Goal: Task Accomplishment & Management: Complete application form

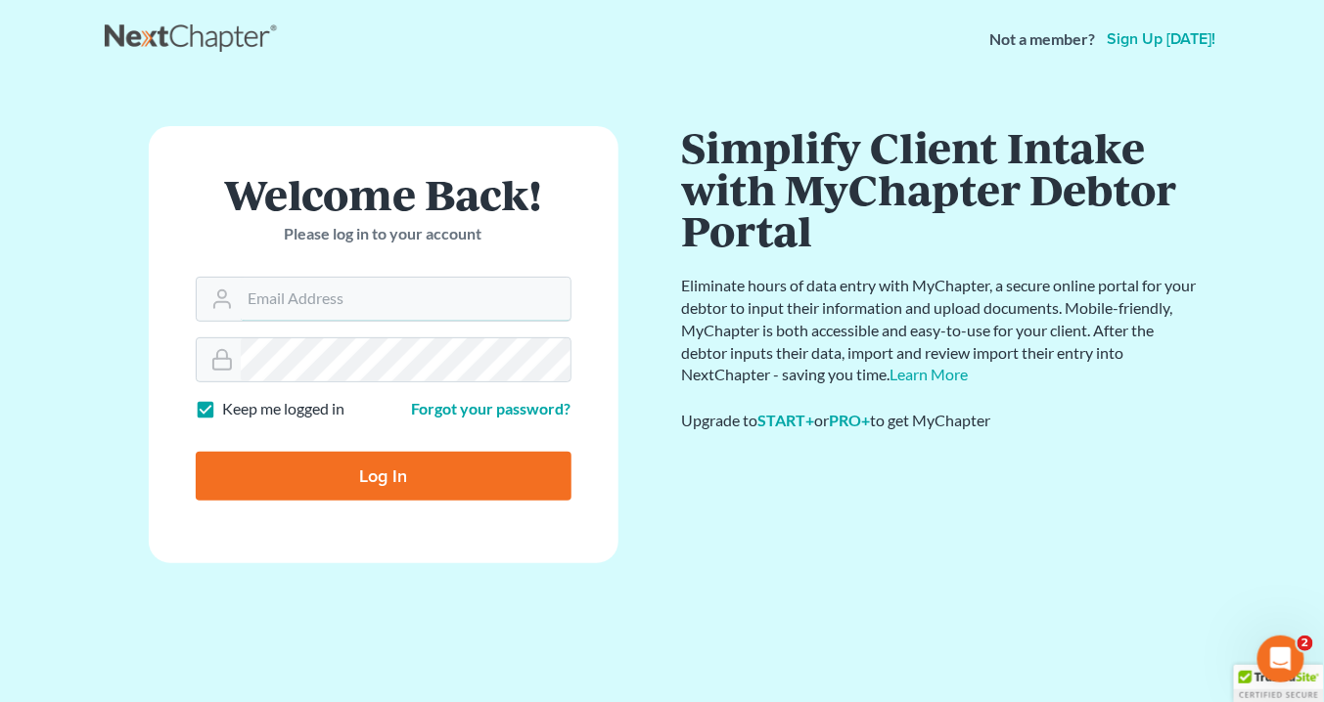
type input "info@saedilawgroup.com"
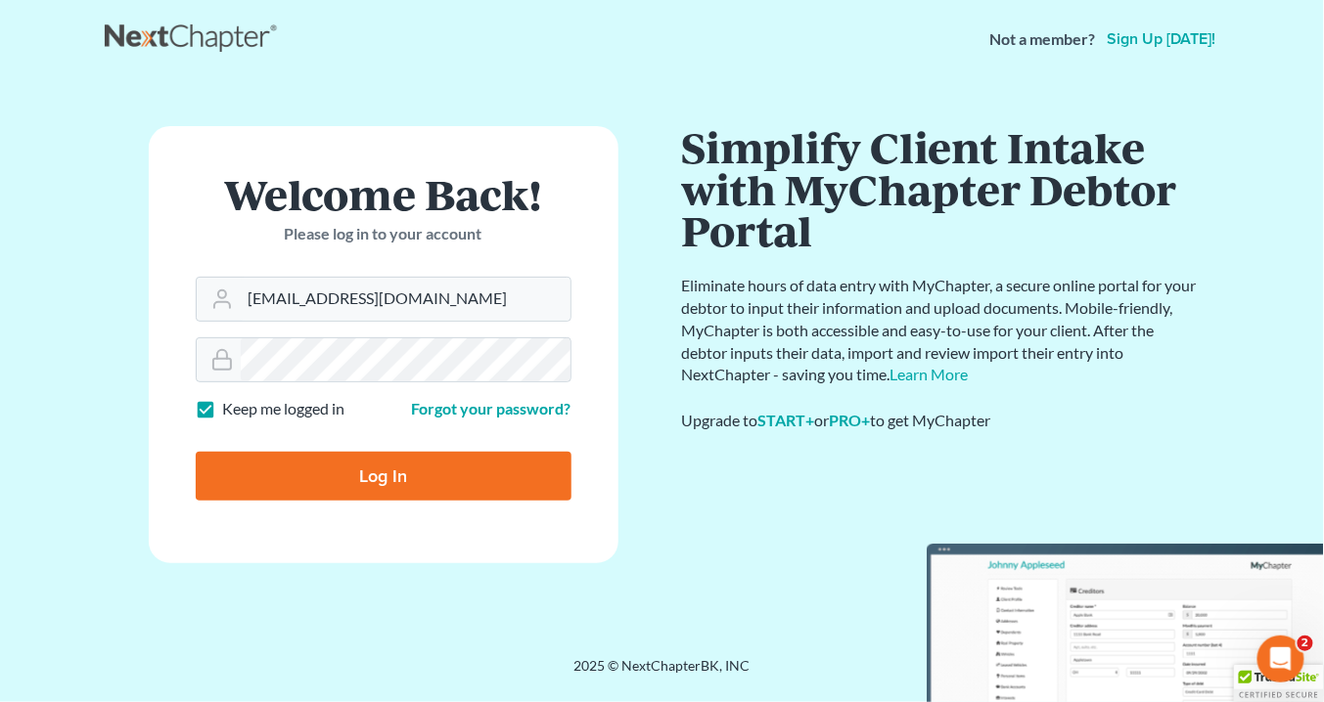
click at [370, 469] on input "Log In" at bounding box center [384, 476] width 376 height 49
type input "Thinking..."
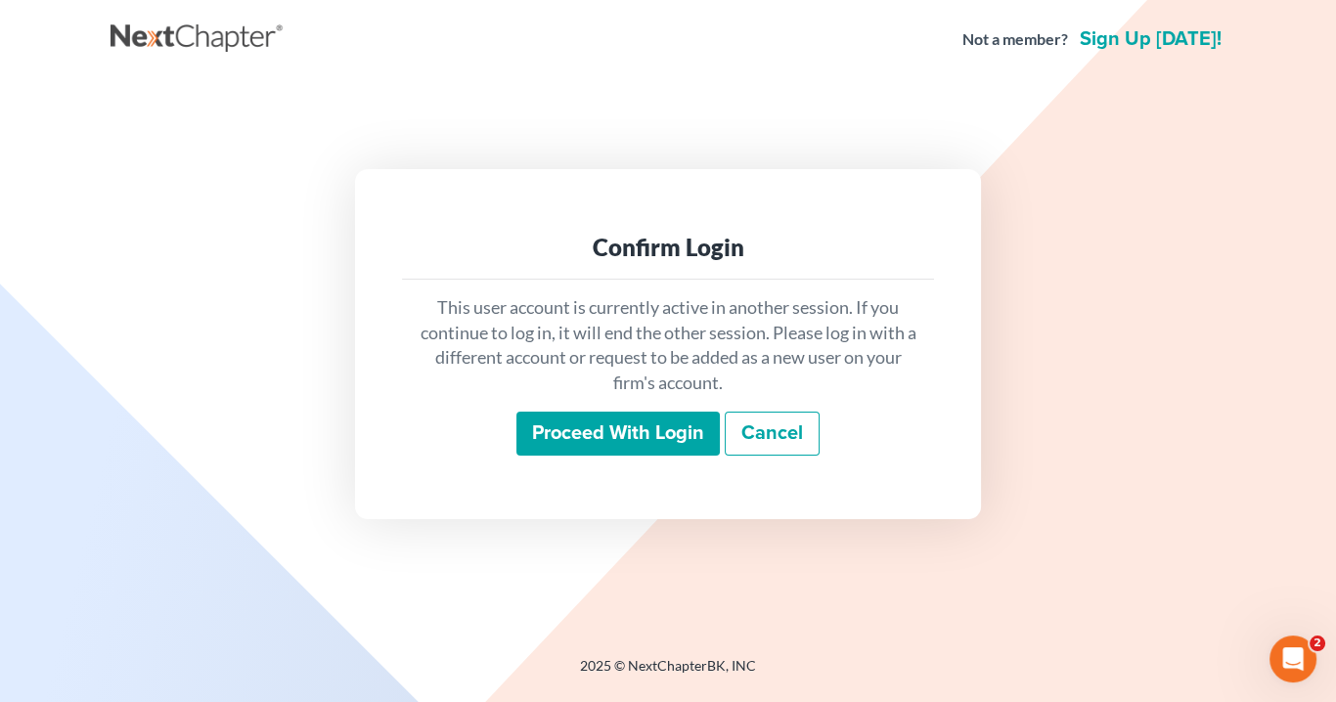
click at [649, 433] on input "Proceed with login" at bounding box center [618, 434] width 203 height 45
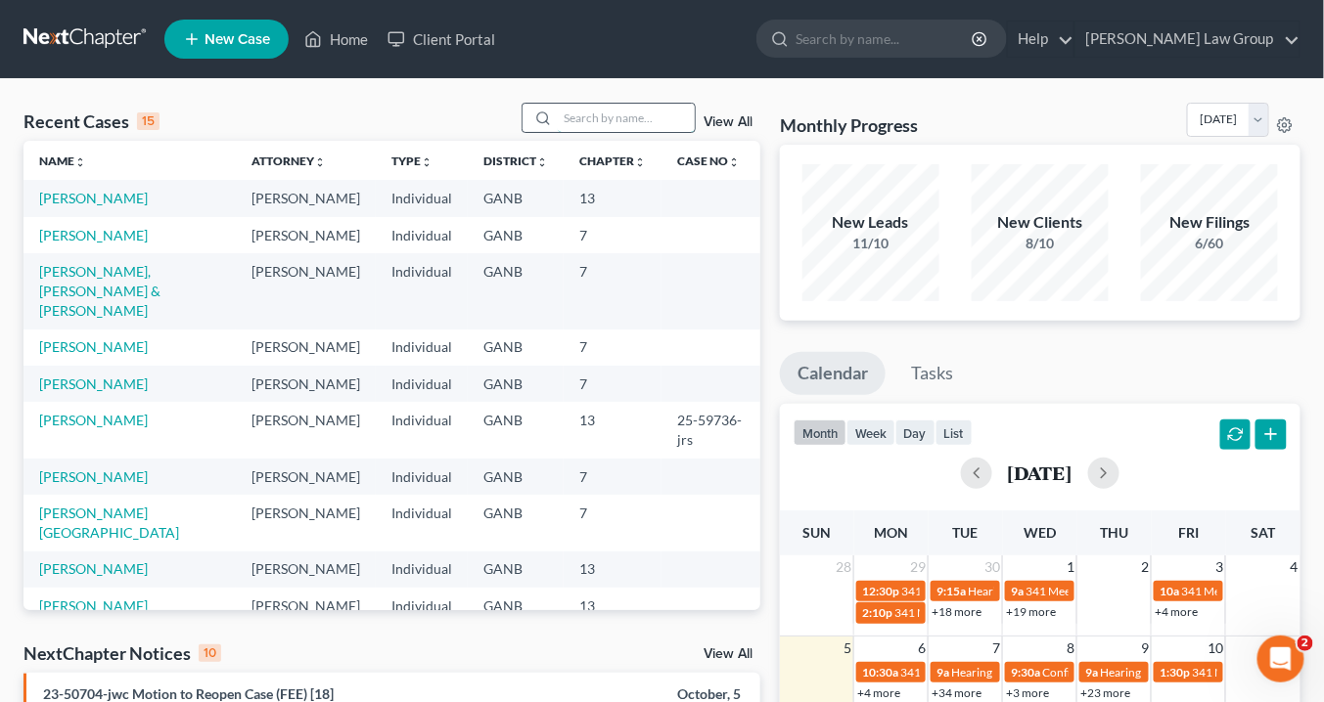
click at [589, 116] on input "search" at bounding box center [626, 118] width 137 height 28
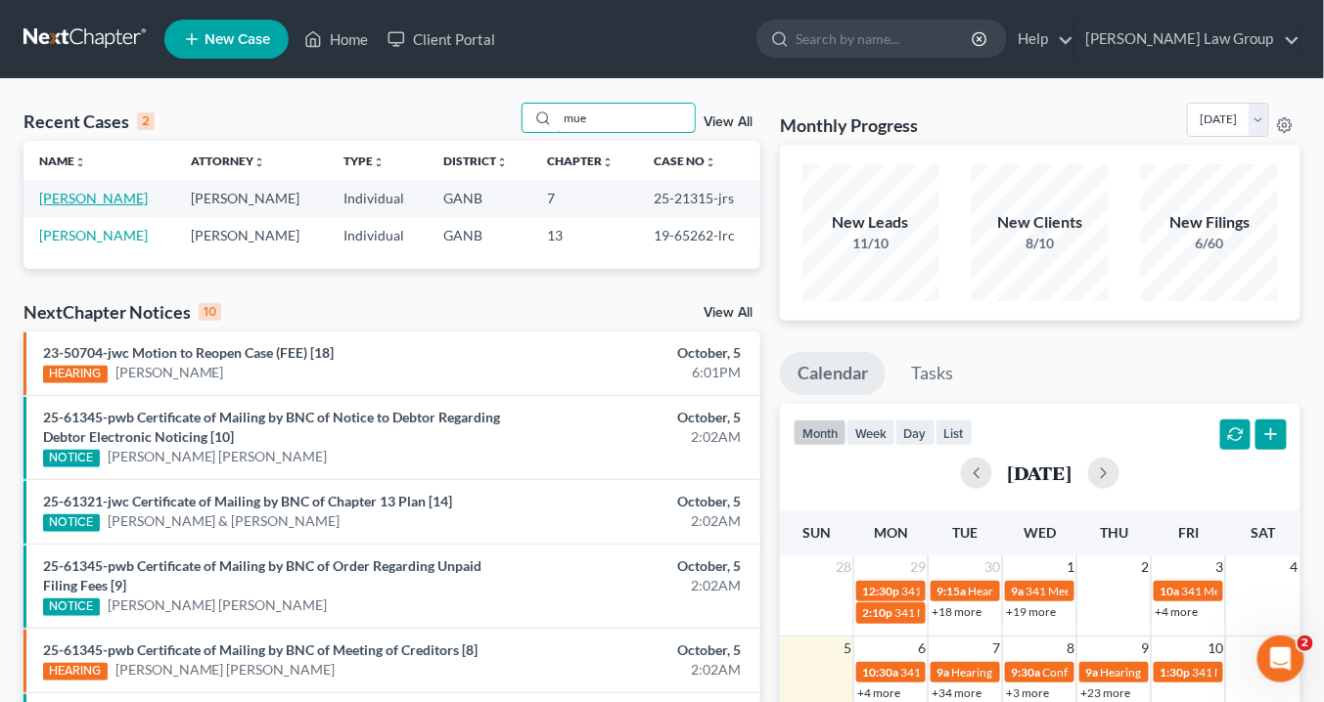
type input "mue"
click at [71, 198] on link "Muenchow, Michelle" at bounding box center [93, 198] width 109 height 17
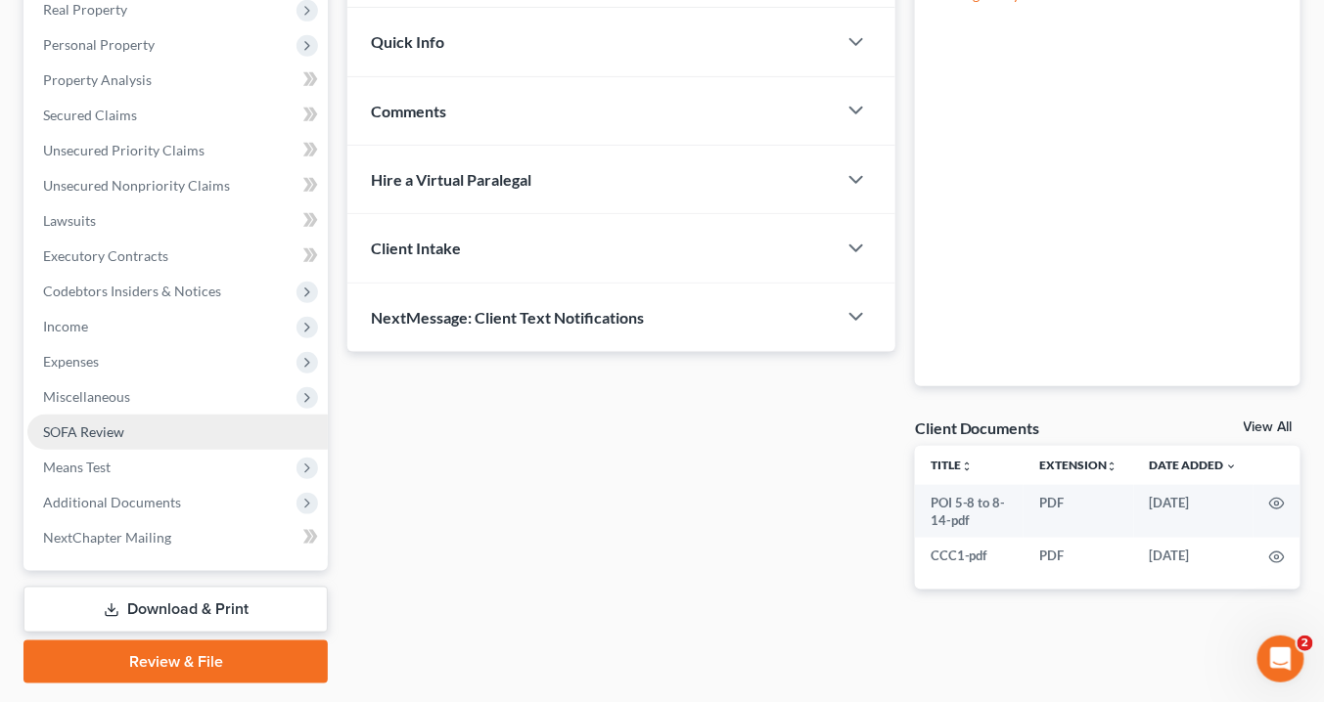
scroll to position [370, 0]
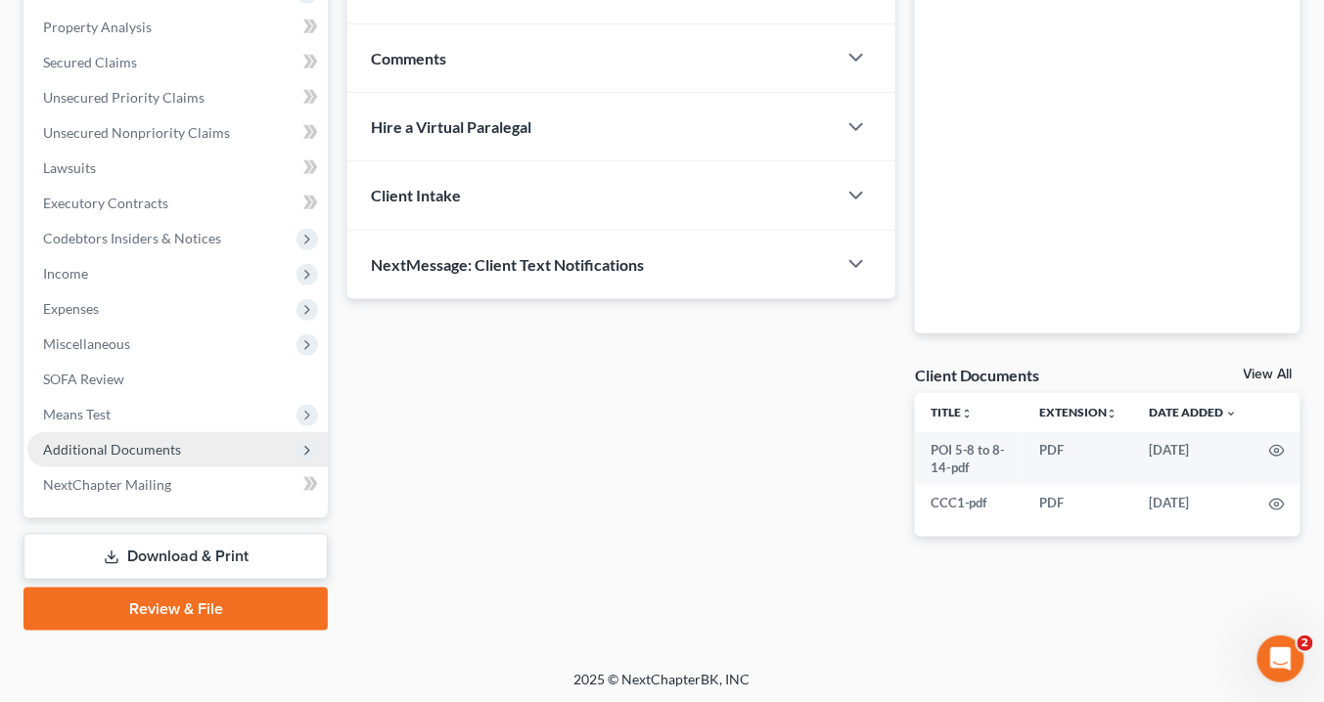
click at [206, 447] on span "Additional Documents" at bounding box center [177, 449] width 300 height 35
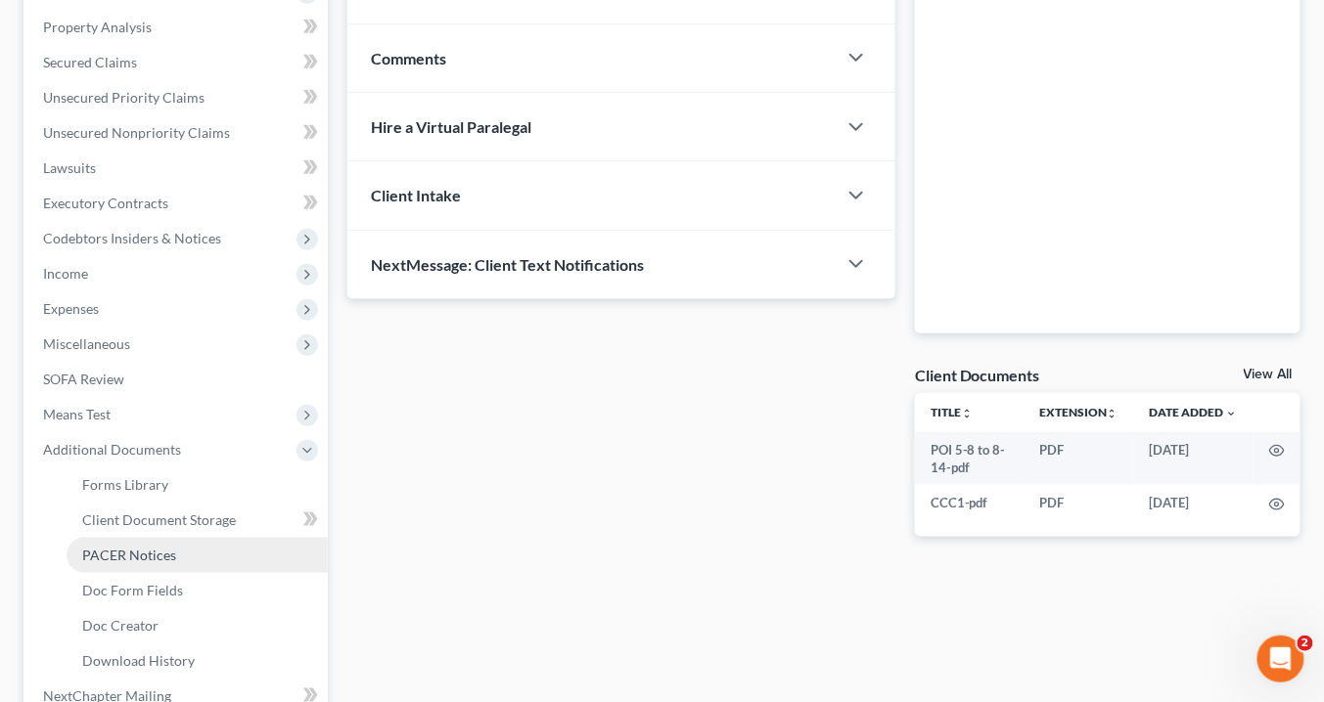
click at [177, 553] on link "PACER Notices" at bounding box center [197, 555] width 261 height 35
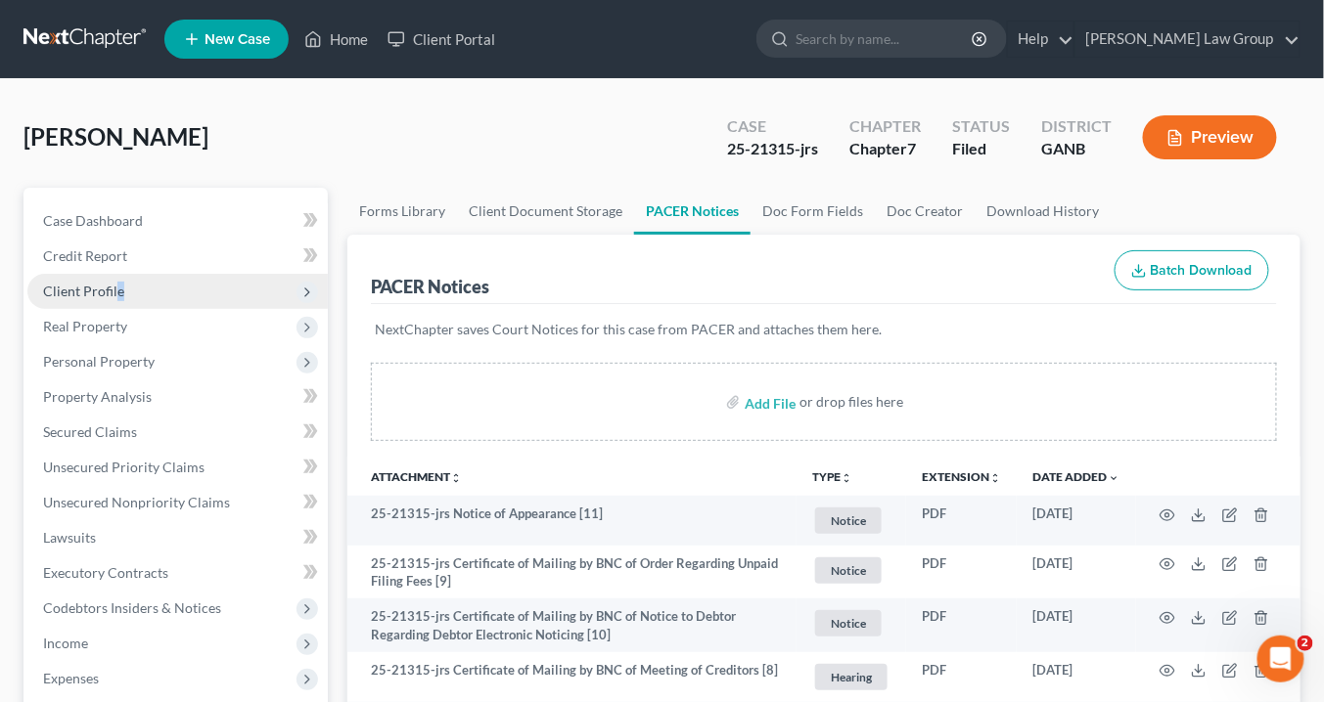
click at [119, 295] on span "Client Profile" at bounding box center [83, 291] width 81 height 17
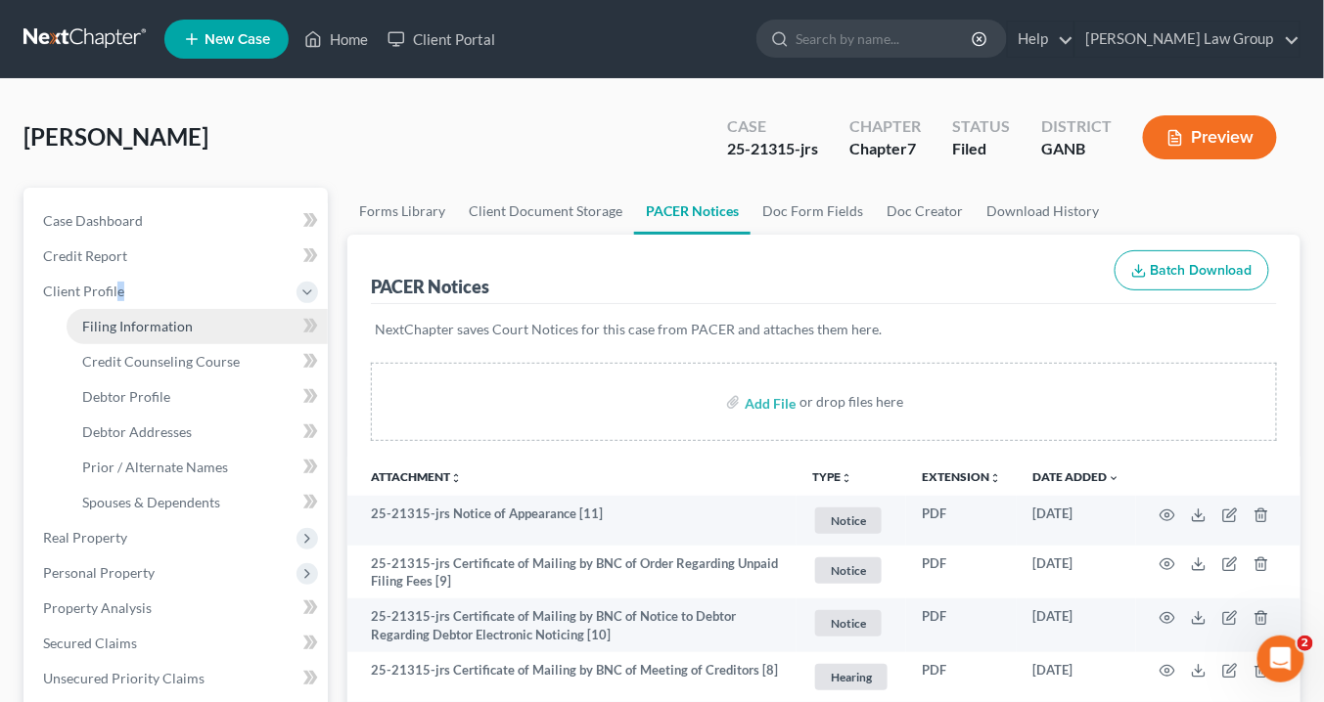
click at [151, 326] on span "Filing Information" at bounding box center [137, 326] width 111 height 17
select select "1"
select select "0"
select select "10"
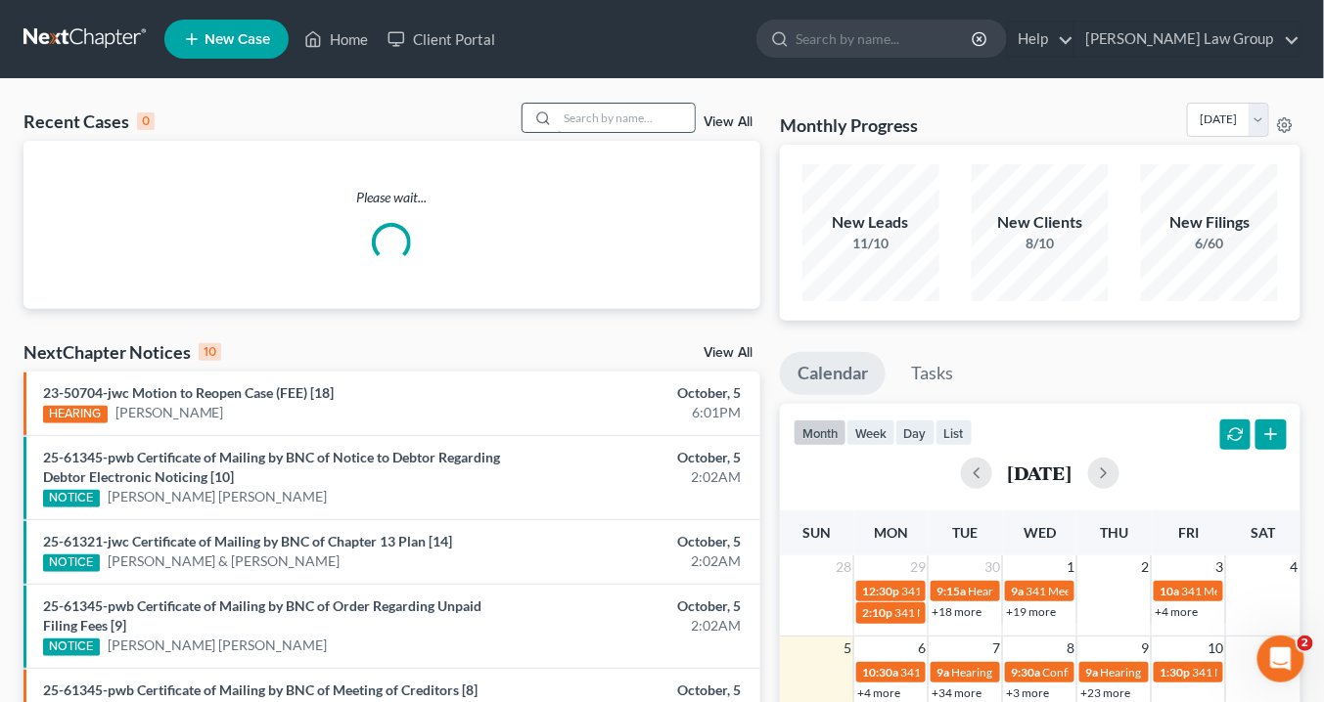
click at [600, 121] on input "search" at bounding box center [626, 118] width 137 height 28
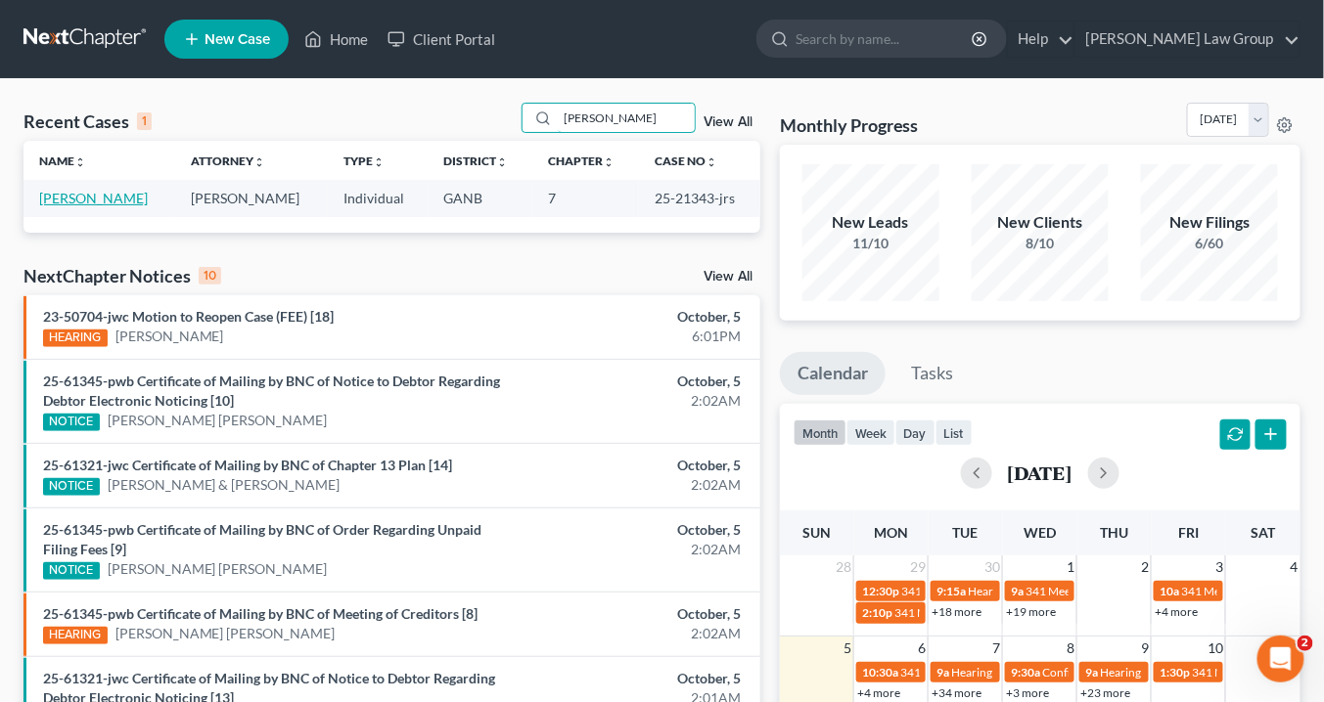
type input "wells"
click at [91, 198] on link "[PERSON_NAME]" at bounding box center [93, 198] width 109 height 17
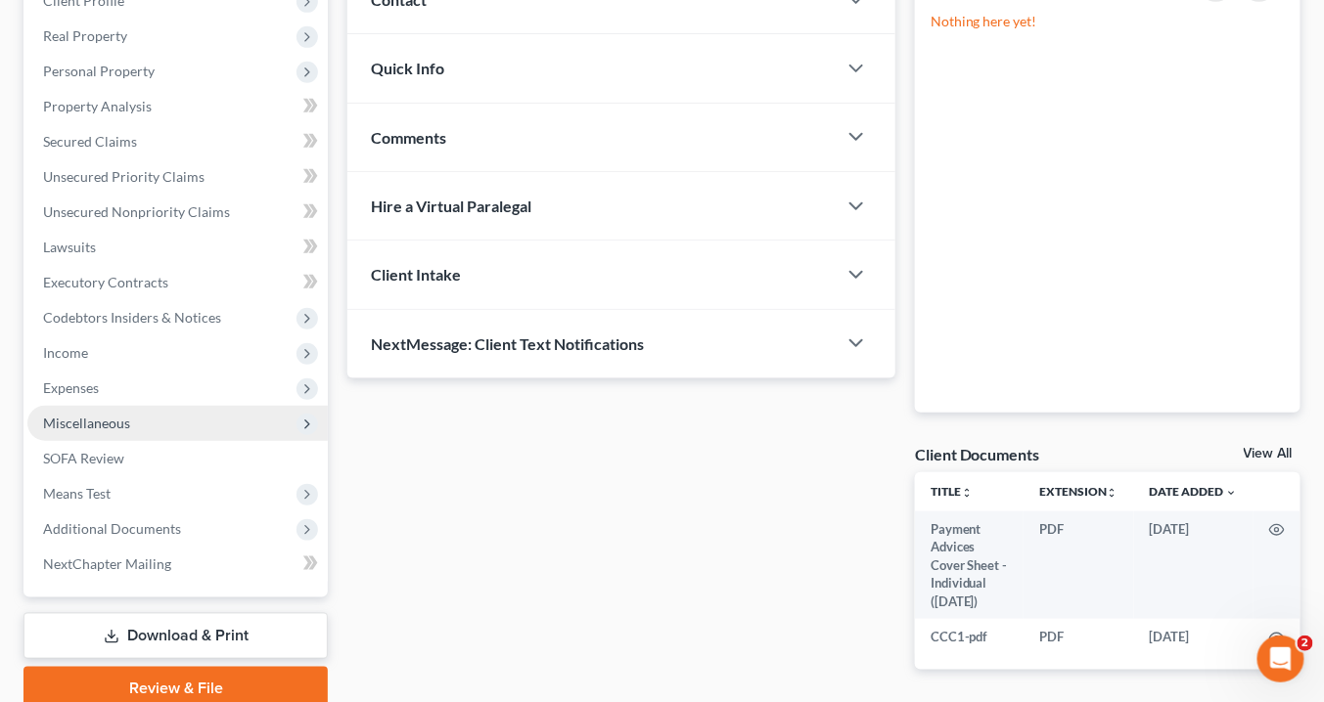
scroll to position [370, 0]
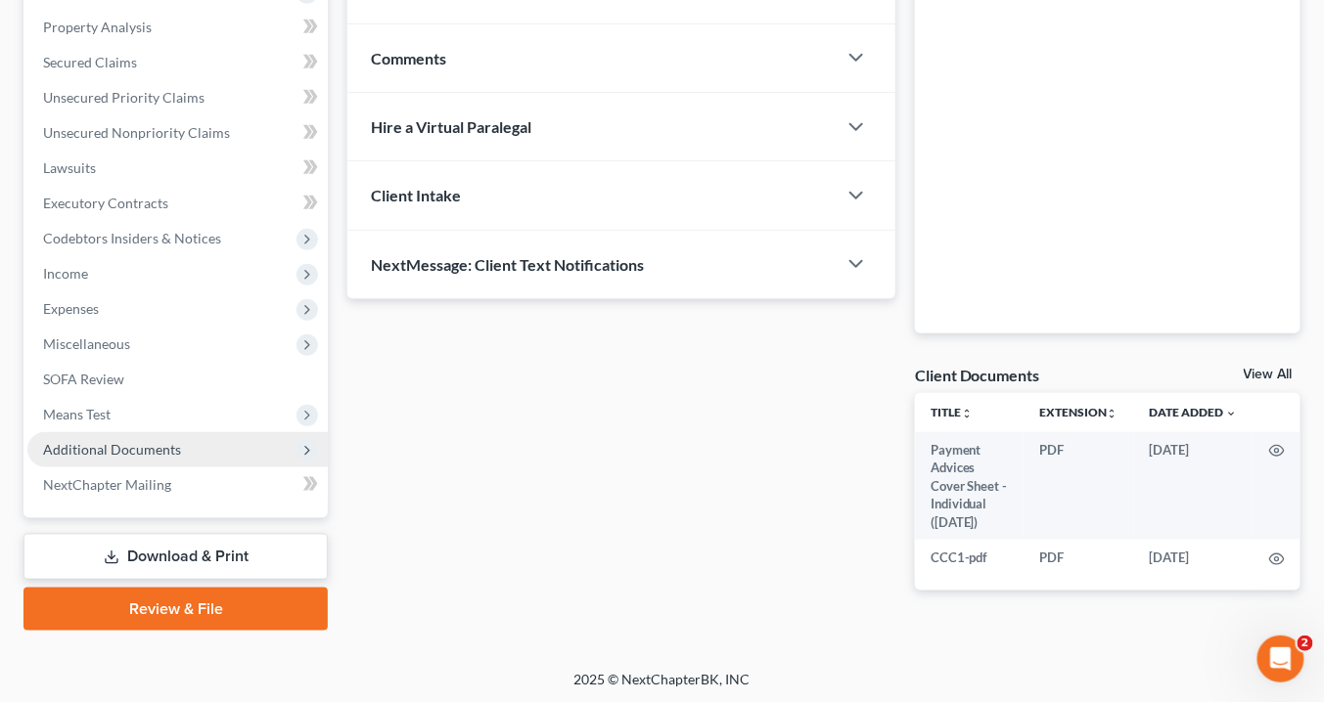
click at [137, 443] on span "Additional Documents" at bounding box center [112, 449] width 138 height 17
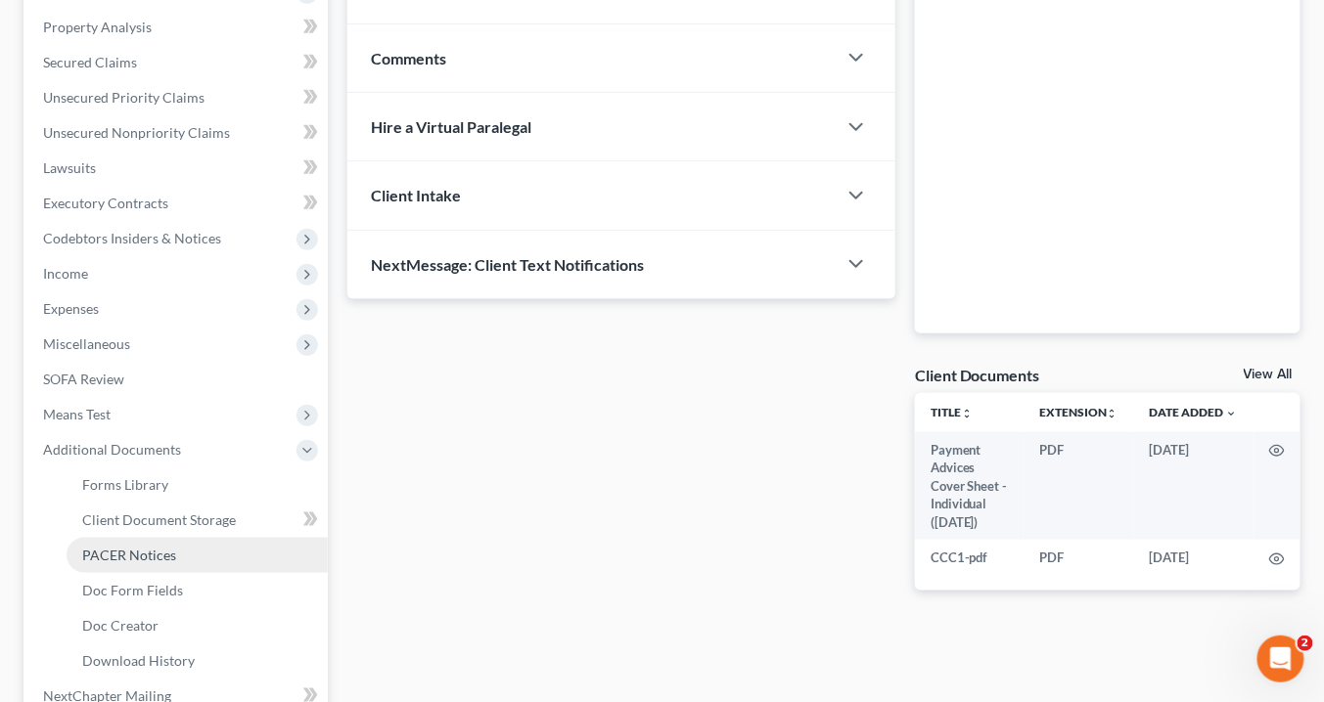
click at [144, 554] on span "PACER Notices" at bounding box center [129, 555] width 94 height 17
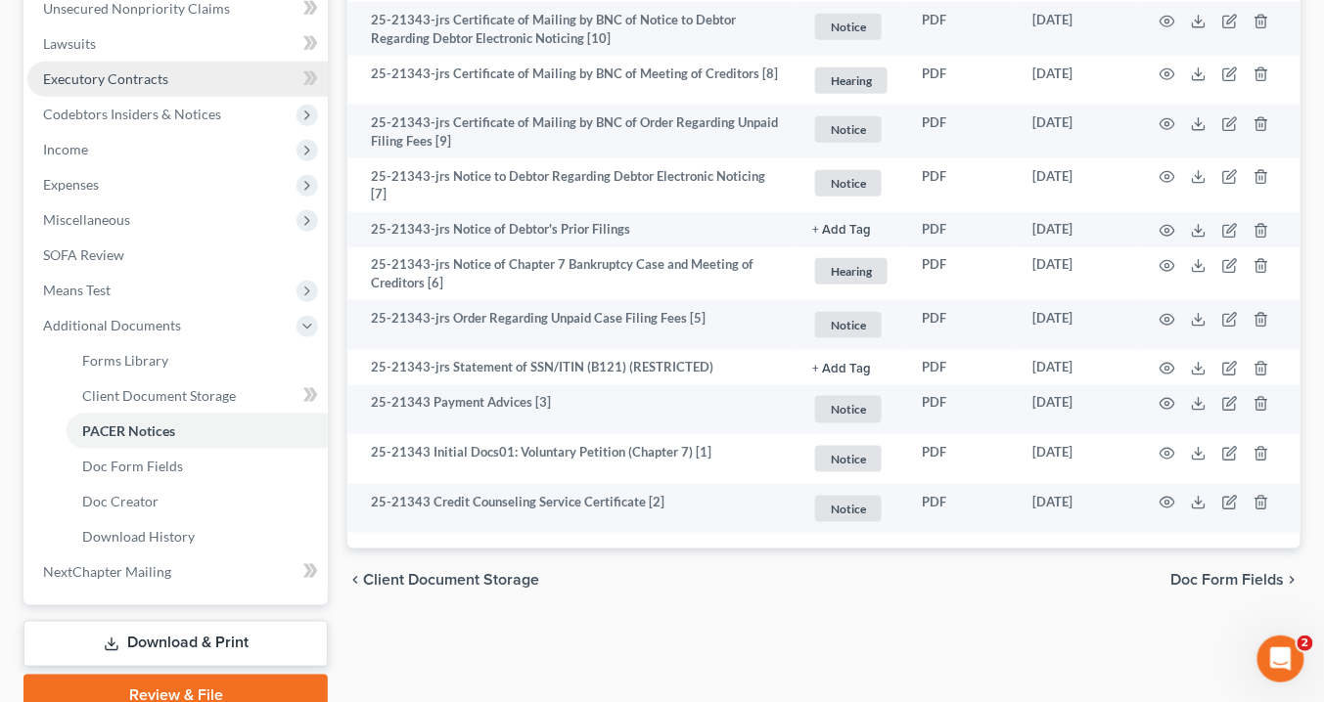
scroll to position [425, 0]
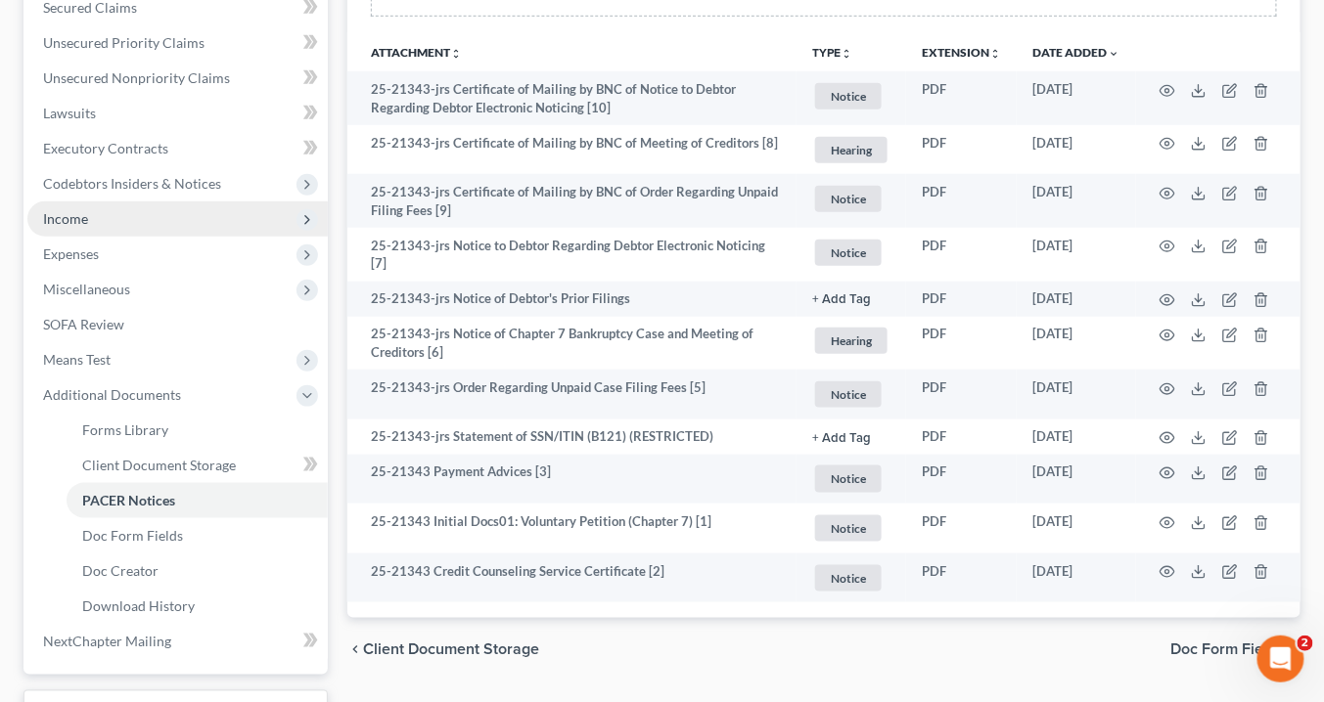
click at [86, 219] on span "Income" at bounding box center [65, 218] width 45 height 17
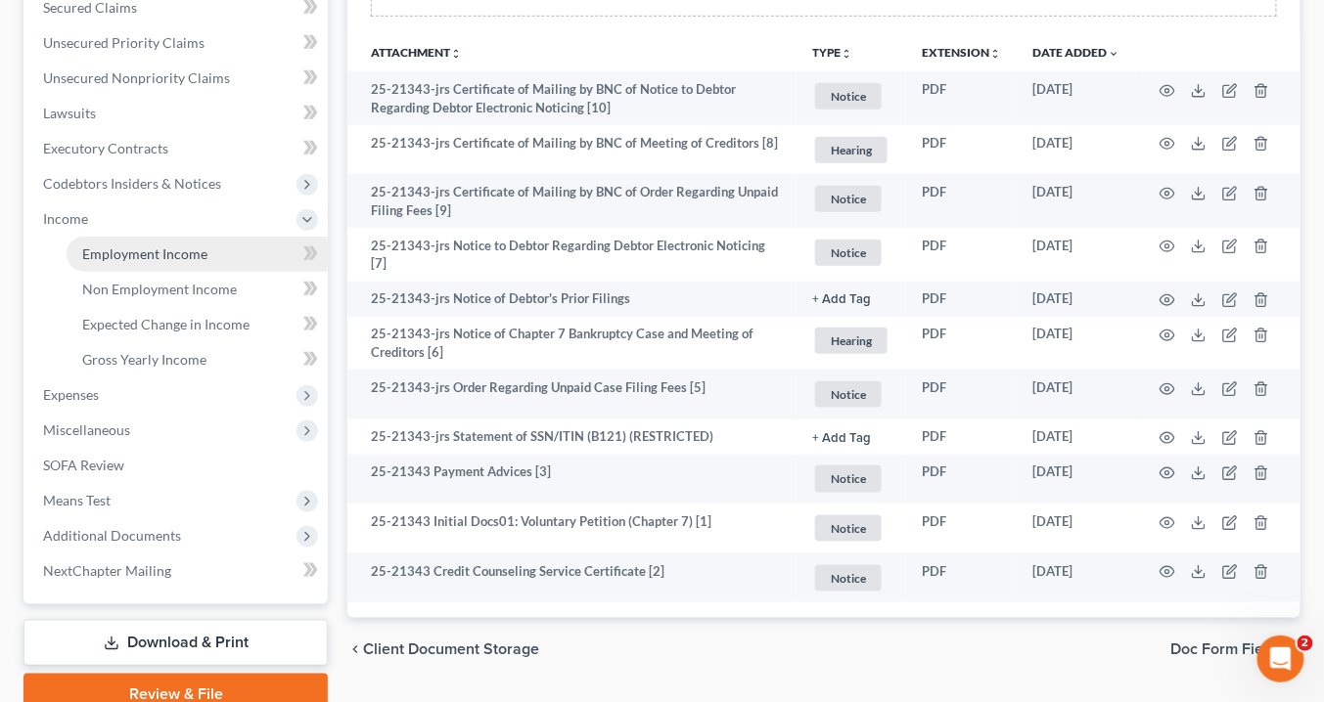
click at [187, 256] on span "Employment Income" at bounding box center [144, 254] width 125 height 17
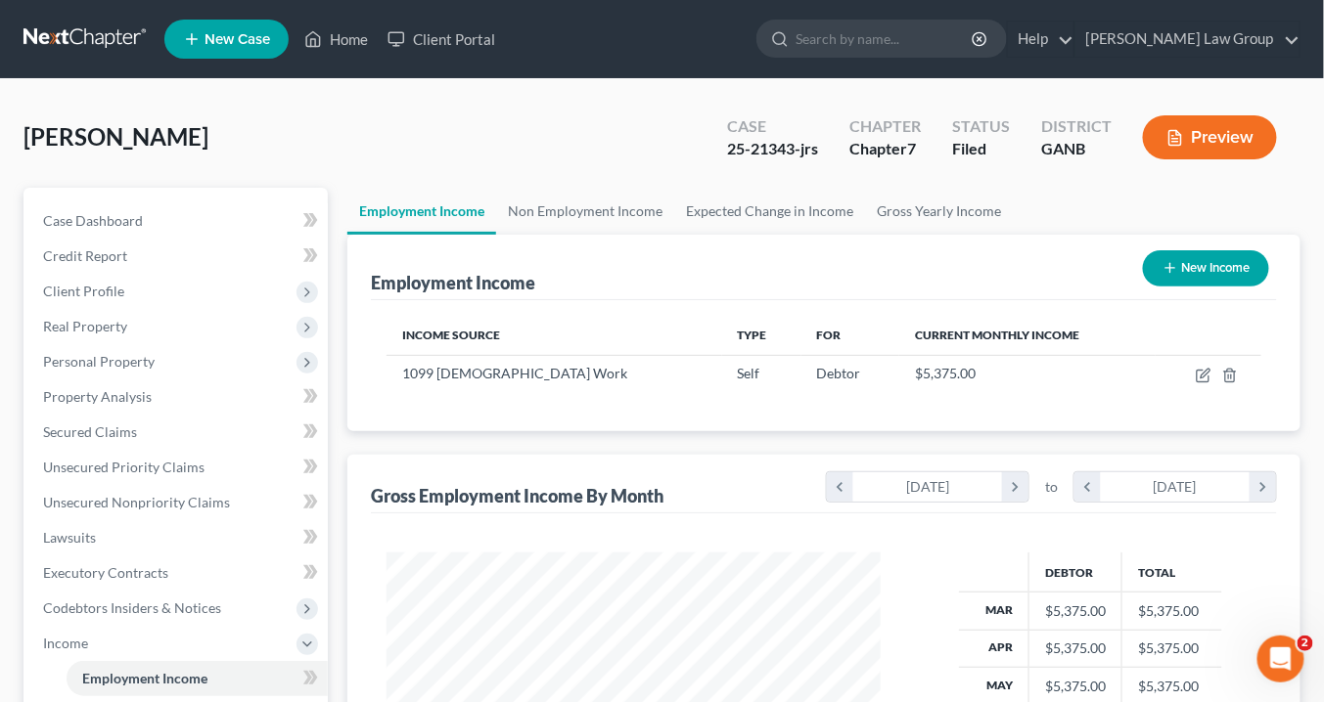
scroll to position [347, 533]
click at [355, 43] on link "Home" at bounding box center [335, 39] width 83 height 35
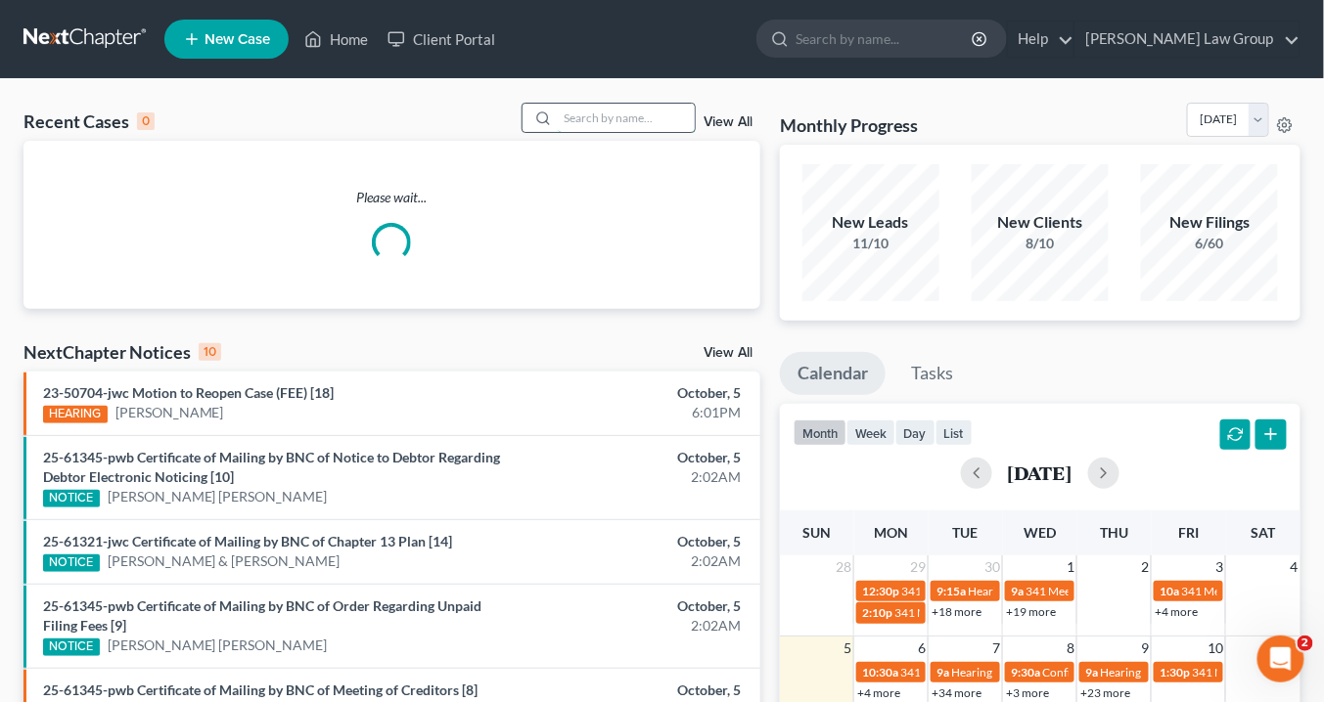
click at [599, 122] on input "search" at bounding box center [626, 118] width 137 height 28
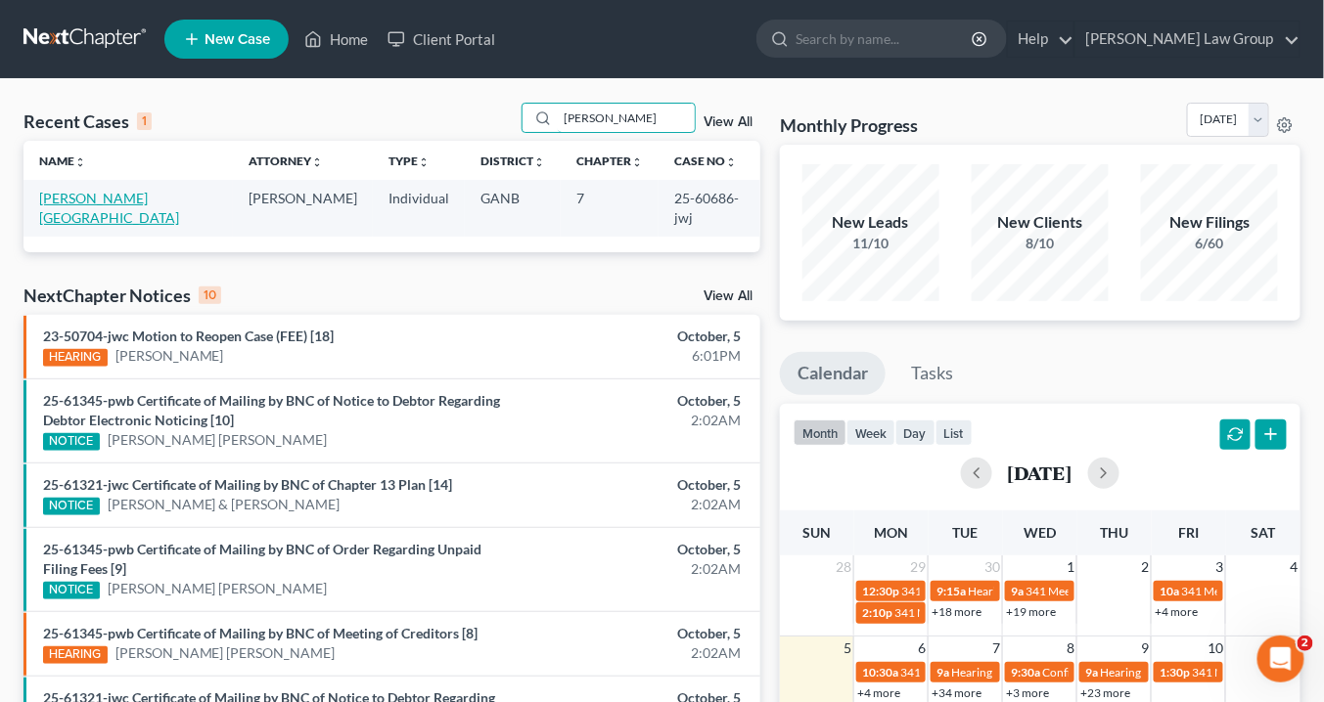
type input "holle"
click at [78, 197] on link "[PERSON_NAME][GEOGRAPHIC_DATA]" at bounding box center [109, 208] width 140 height 36
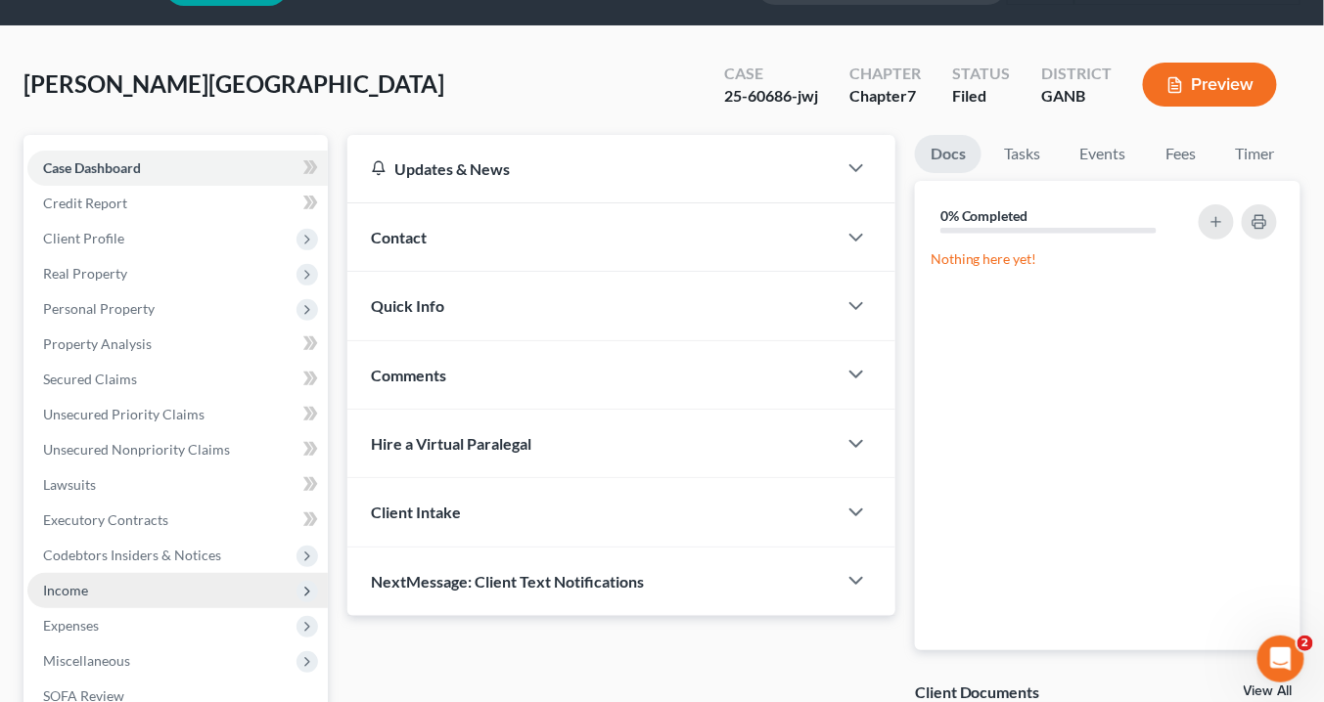
scroll to position [78, 0]
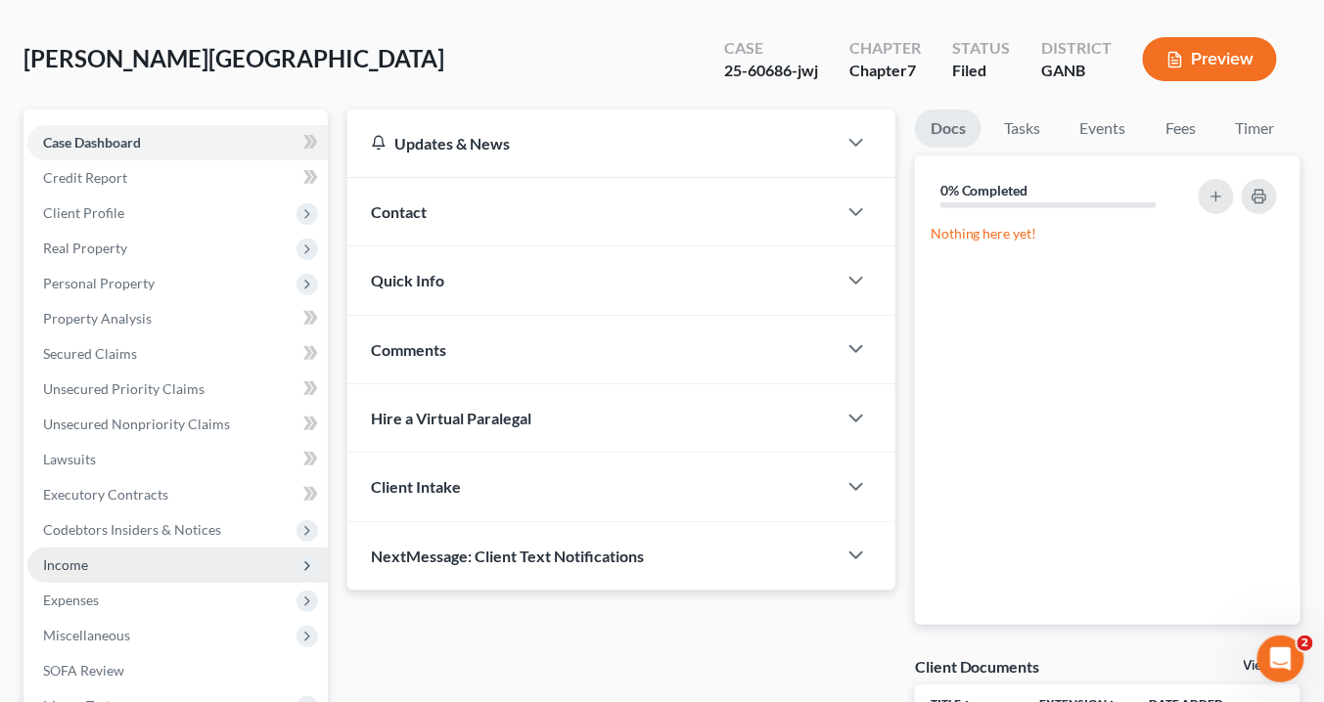
click at [73, 561] on span "Income" at bounding box center [65, 565] width 45 height 17
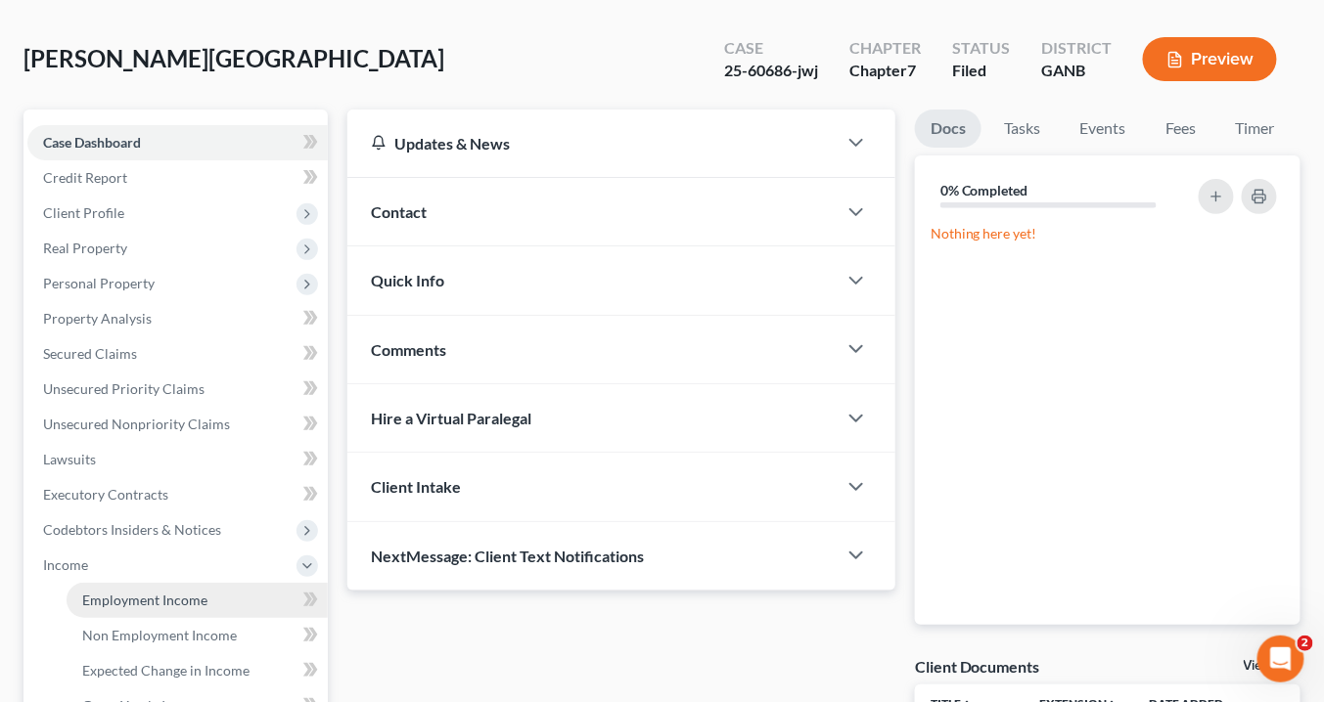
click at [149, 600] on span "Employment Income" at bounding box center [144, 600] width 125 height 17
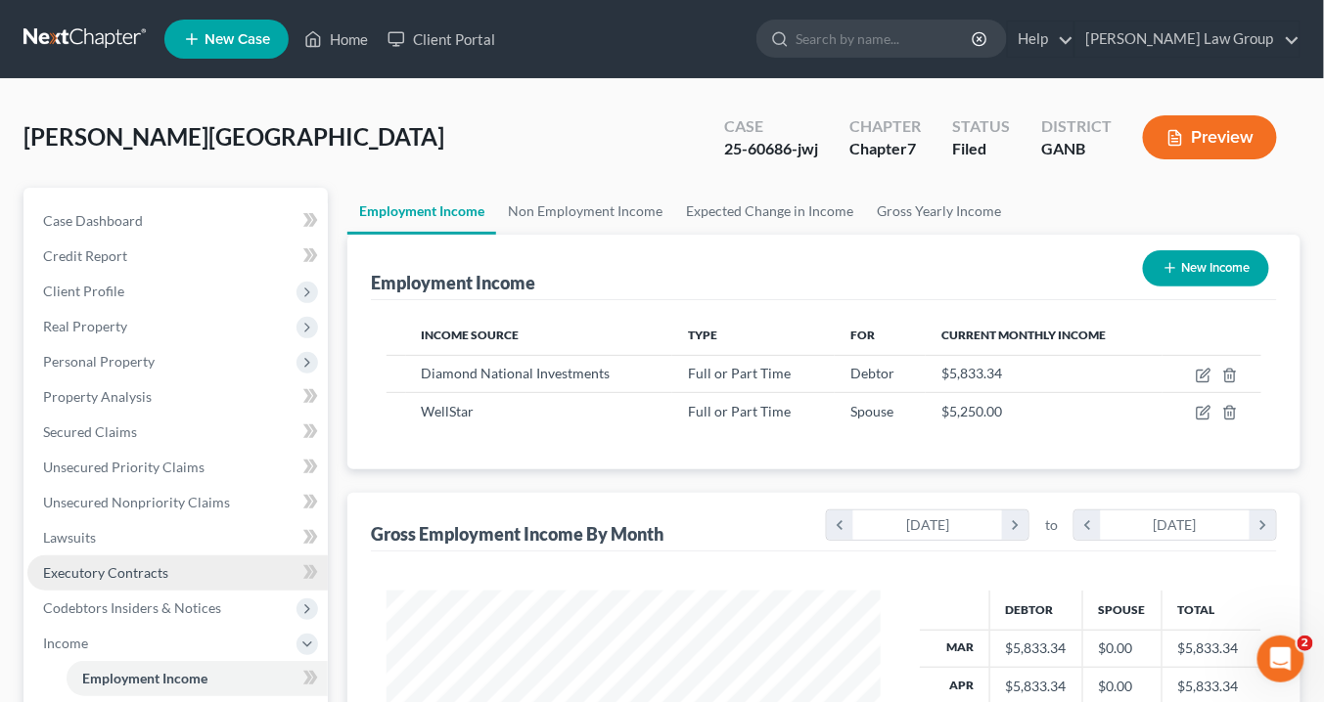
scroll to position [347, 533]
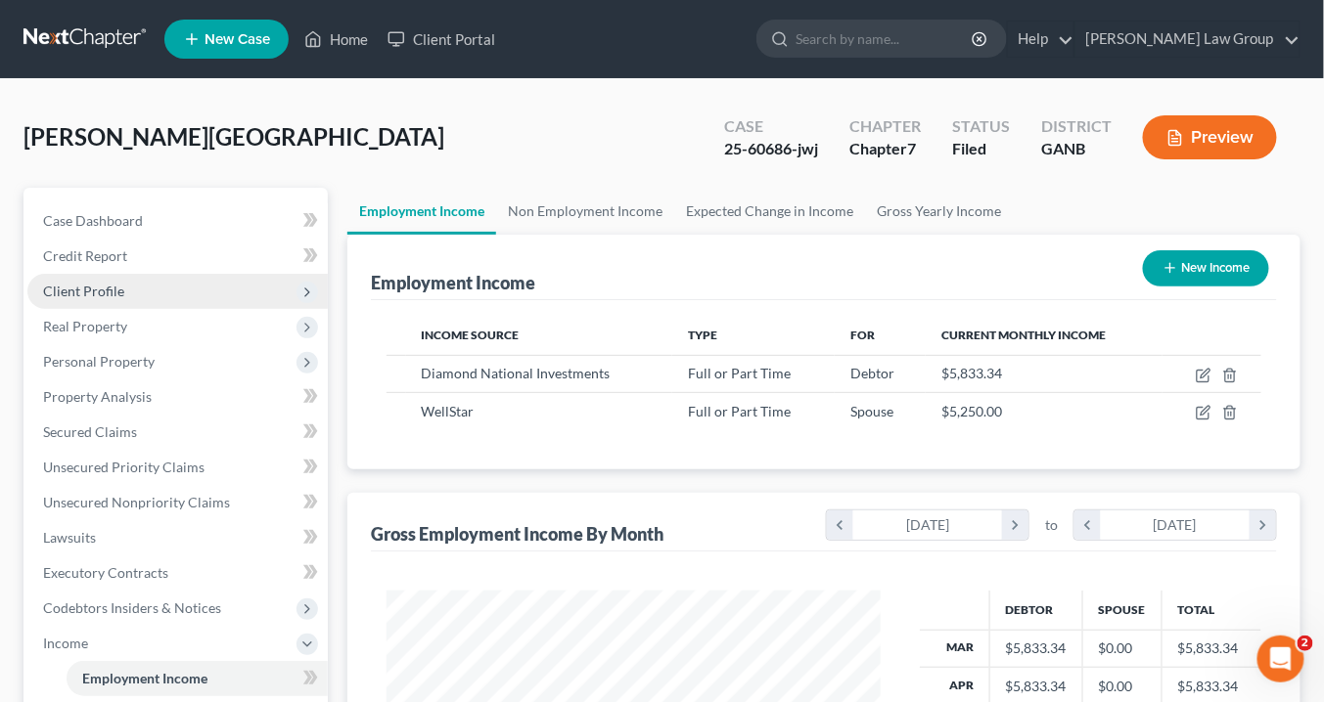
click at [57, 295] on span "Client Profile" at bounding box center [83, 291] width 81 height 17
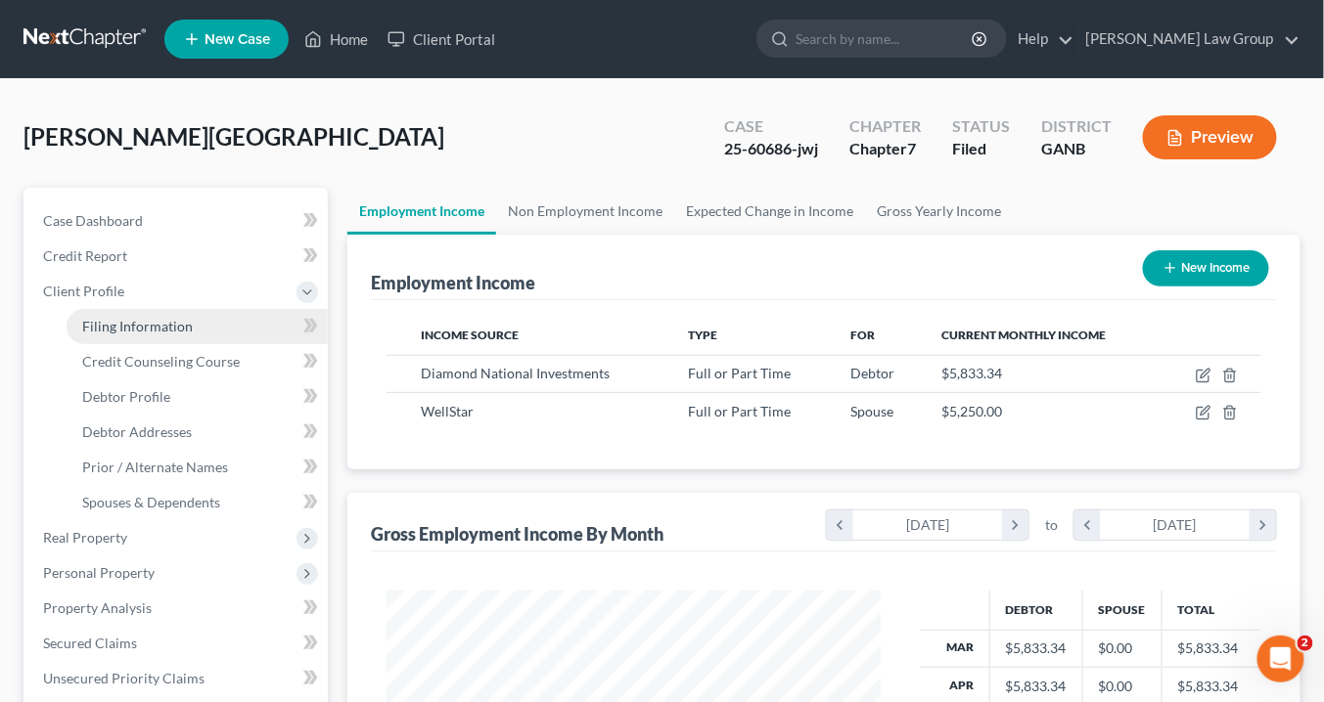
click at [114, 322] on span "Filing Information" at bounding box center [137, 326] width 111 height 17
select select "1"
select select "0"
select select "10"
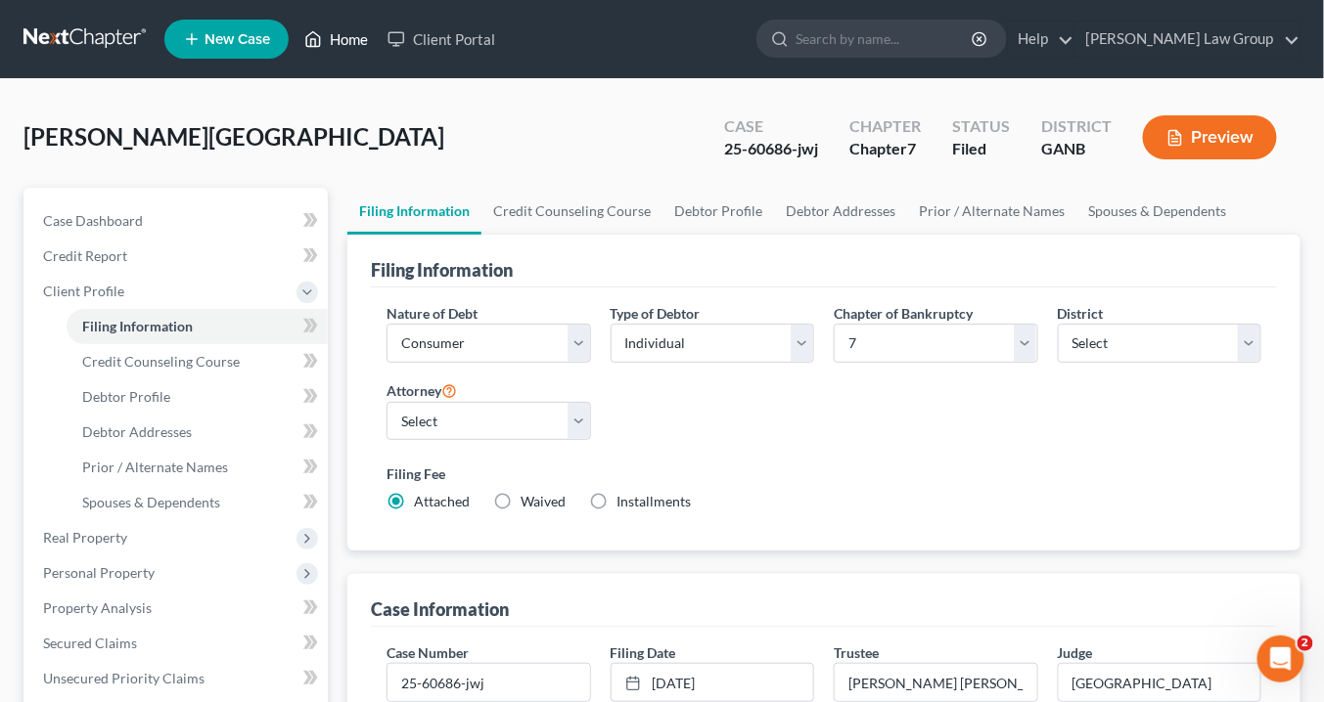
click at [346, 43] on link "Home" at bounding box center [335, 39] width 83 height 35
click at [348, 43] on link "Home" at bounding box center [335, 39] width 83 height 35
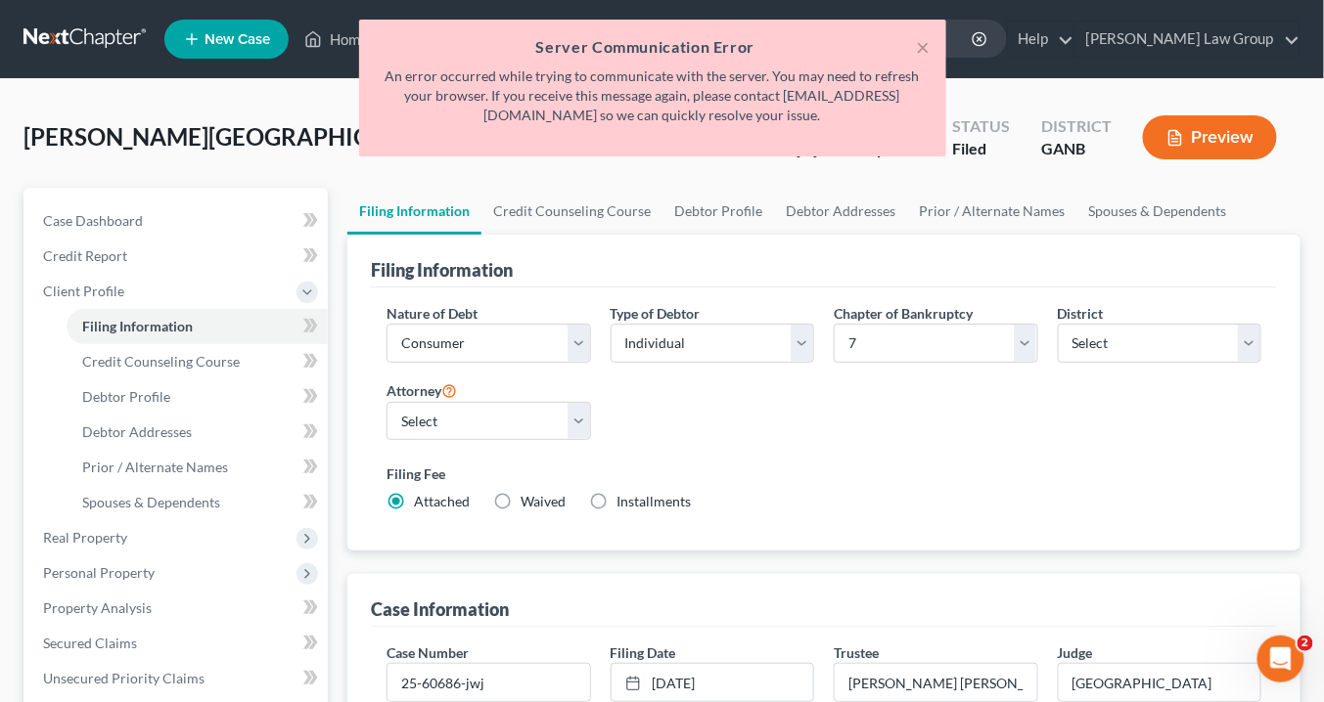
click at [351, 41] on div "× Server Communication Error An error occurred while trying to communicate with…" at bounding box center [652, 93] width 1324 height 147
click at [920, 49] on button "×" at bounding box center [924, 46] width 14 height 23
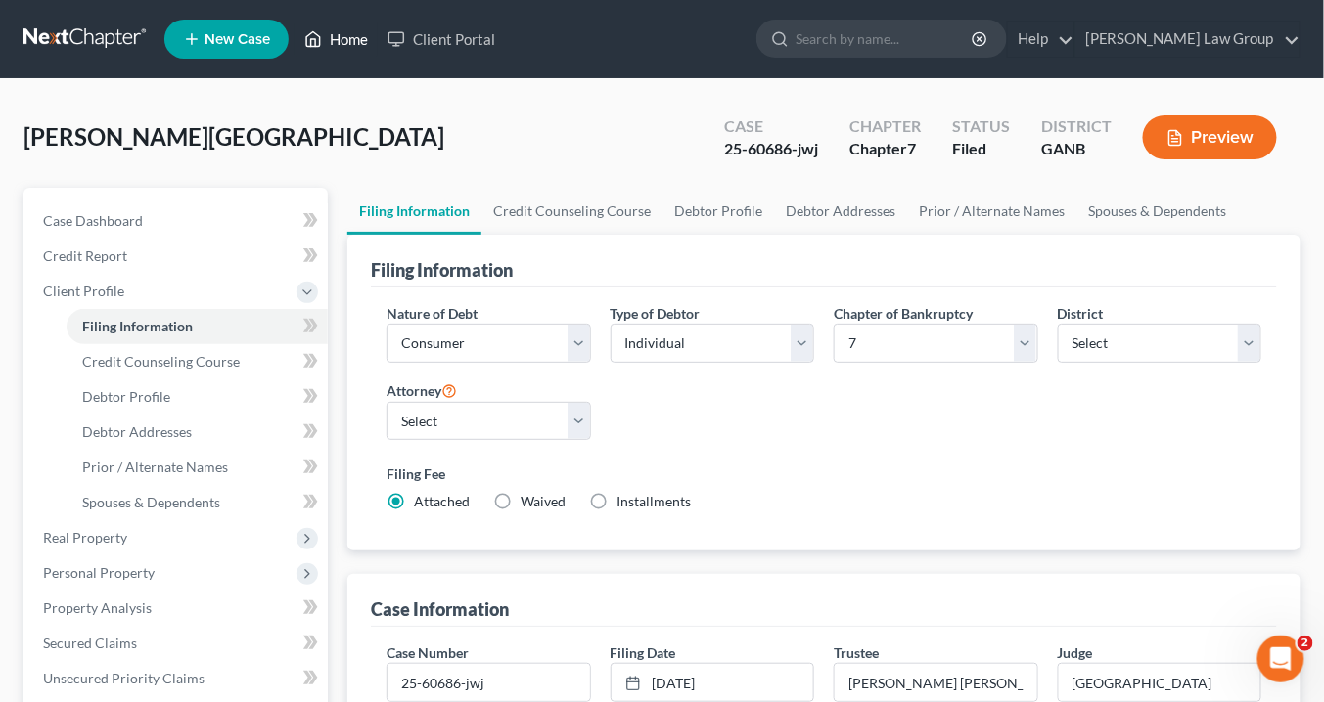
click at [347, 37] on link "Home" at bounding box center [335, 39] width 83 height 35
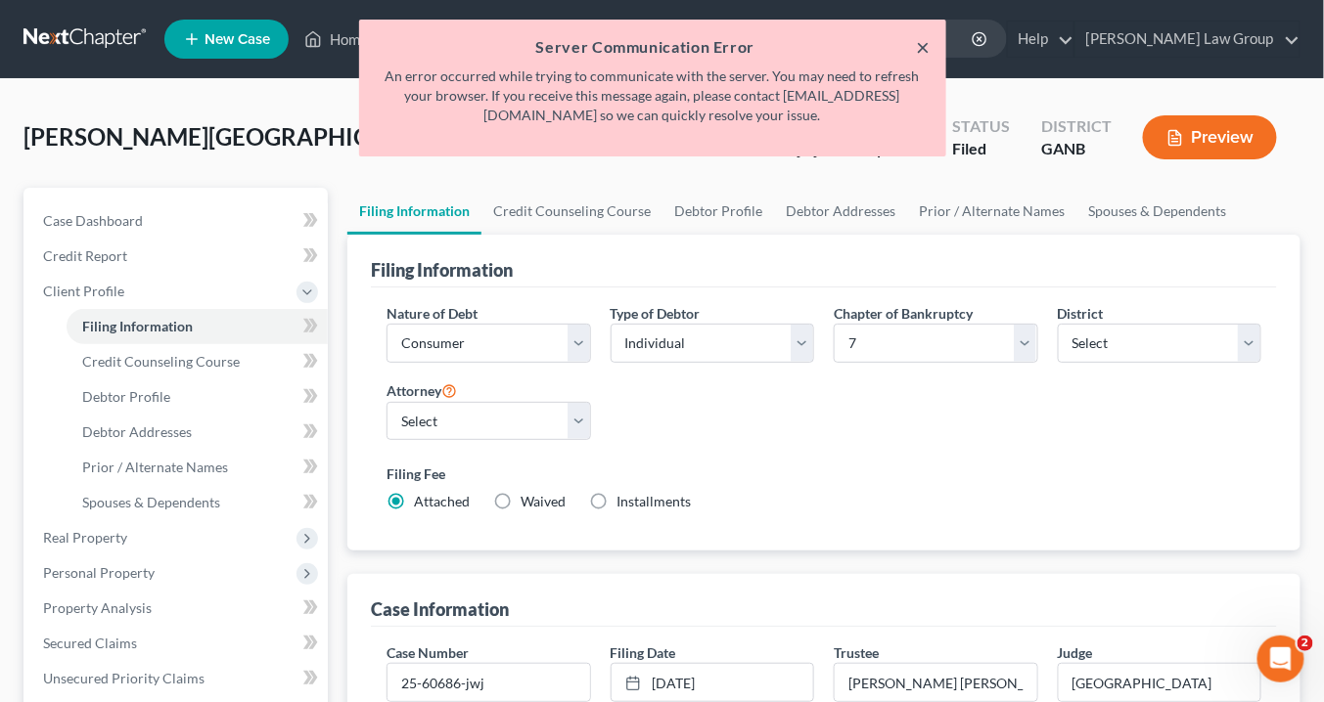
click at [925, 41] on button "×" at bounding box center [924, 46] width 14 height 23
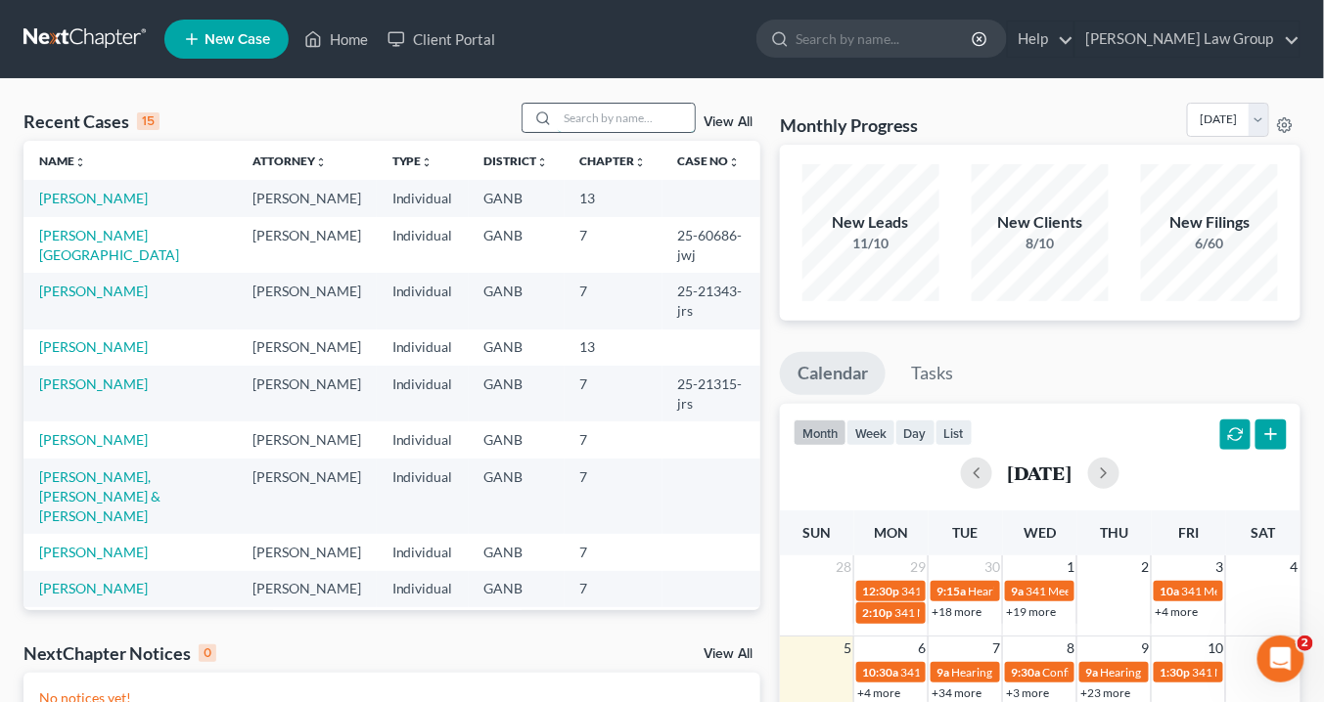
click at [567, 121] on input "search" at bounding box center [626, 118] width 137 height 28
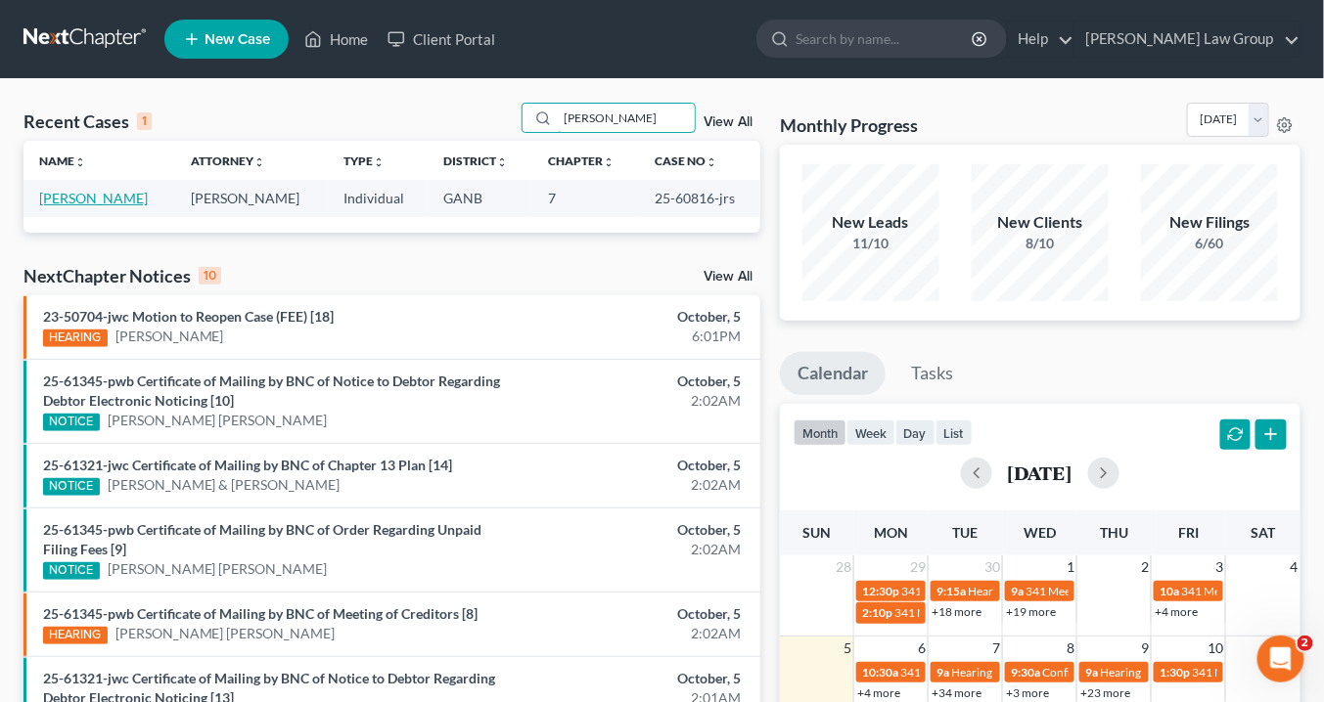
type input "holmes"
click at [89, 196] on link "[PERSON_NAME]" at bounding box center [93, 198] width 109 height 17
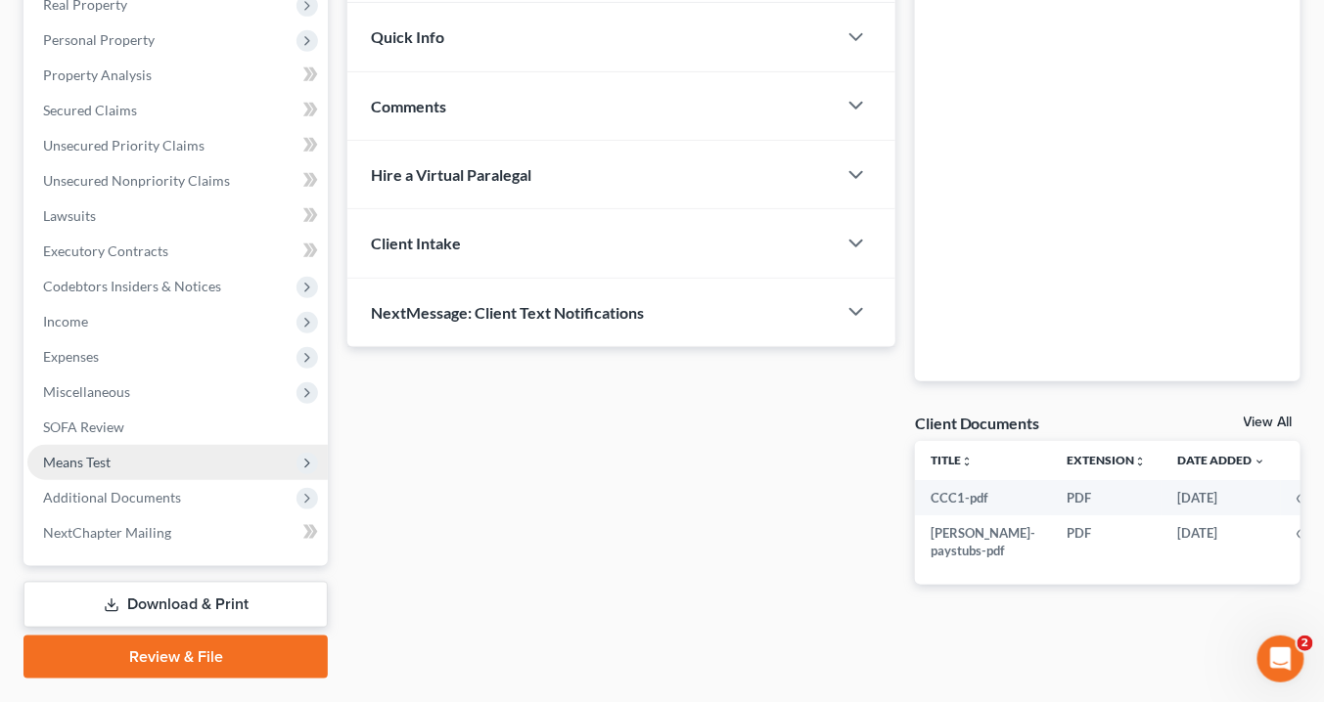
scroll to position [370, 0]
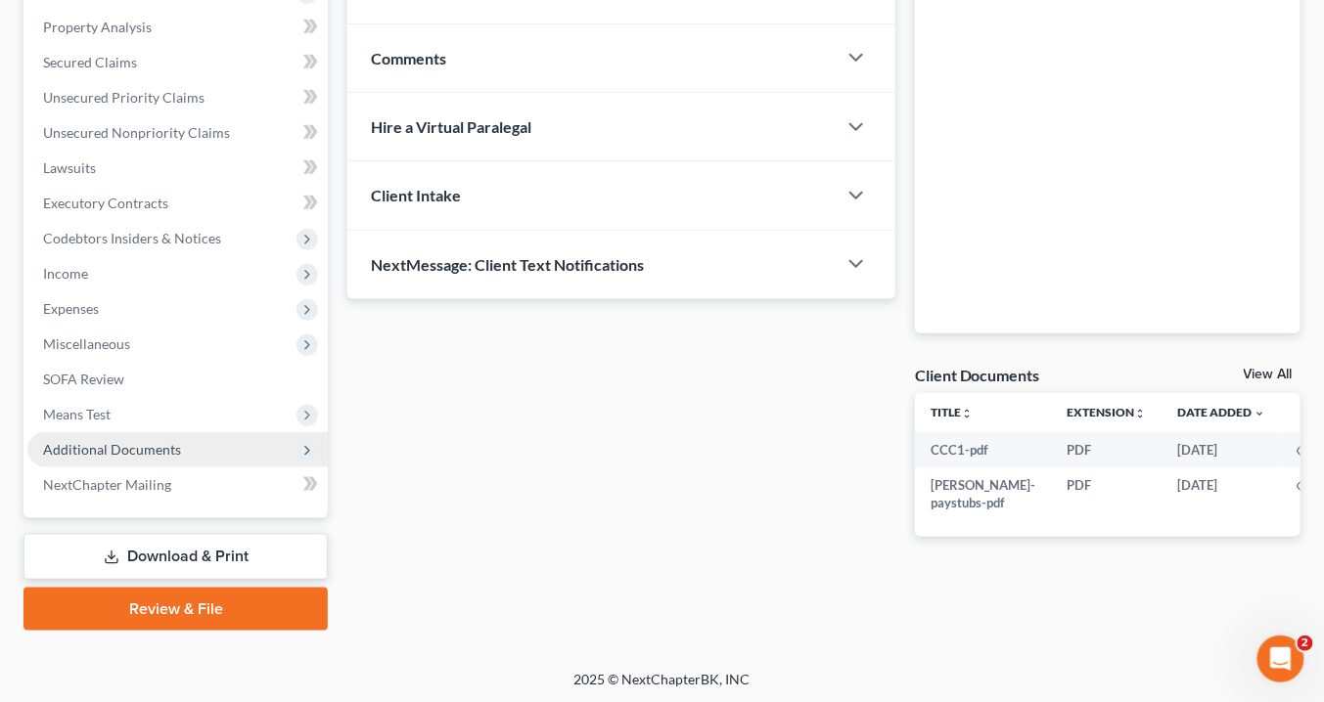
click at [128, 449] on span "Additional Documents" at bounding box center [112, 449] width 138 height 17
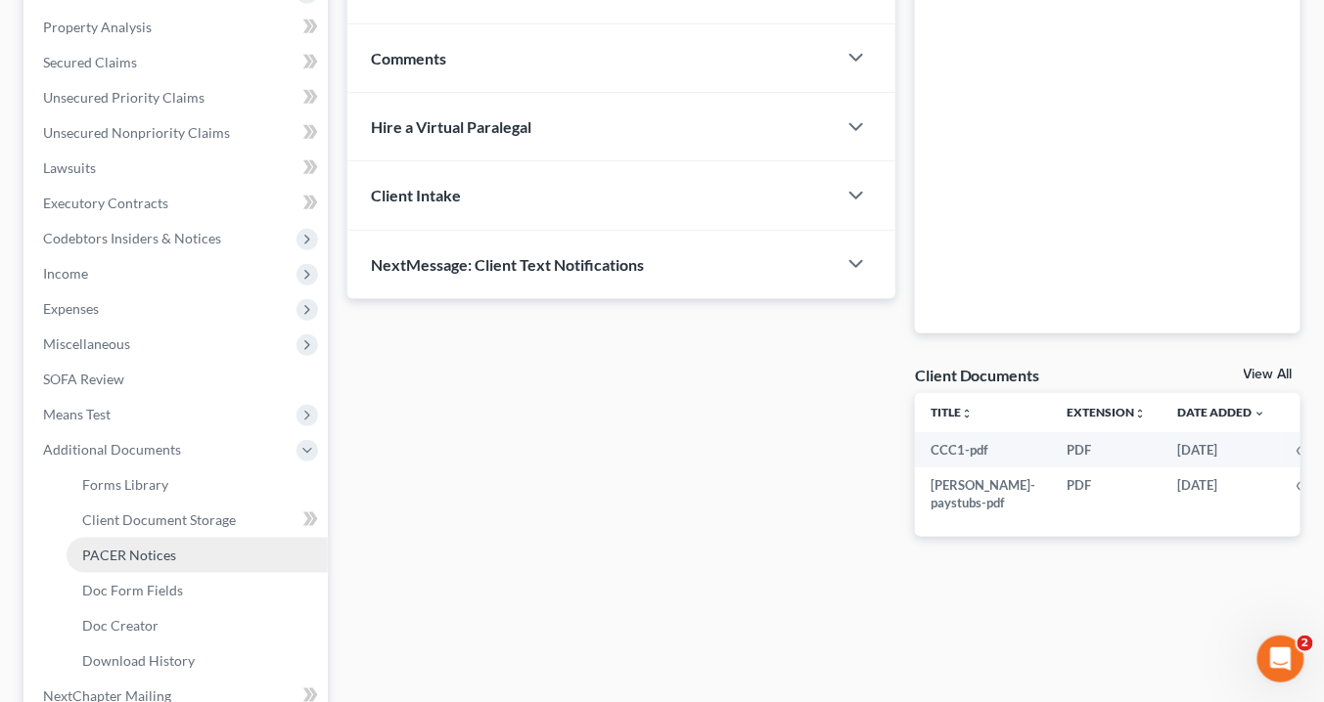
click at [118, 549] on span "PACER Notices" at bounding box center [129, 555] width 94 height 17
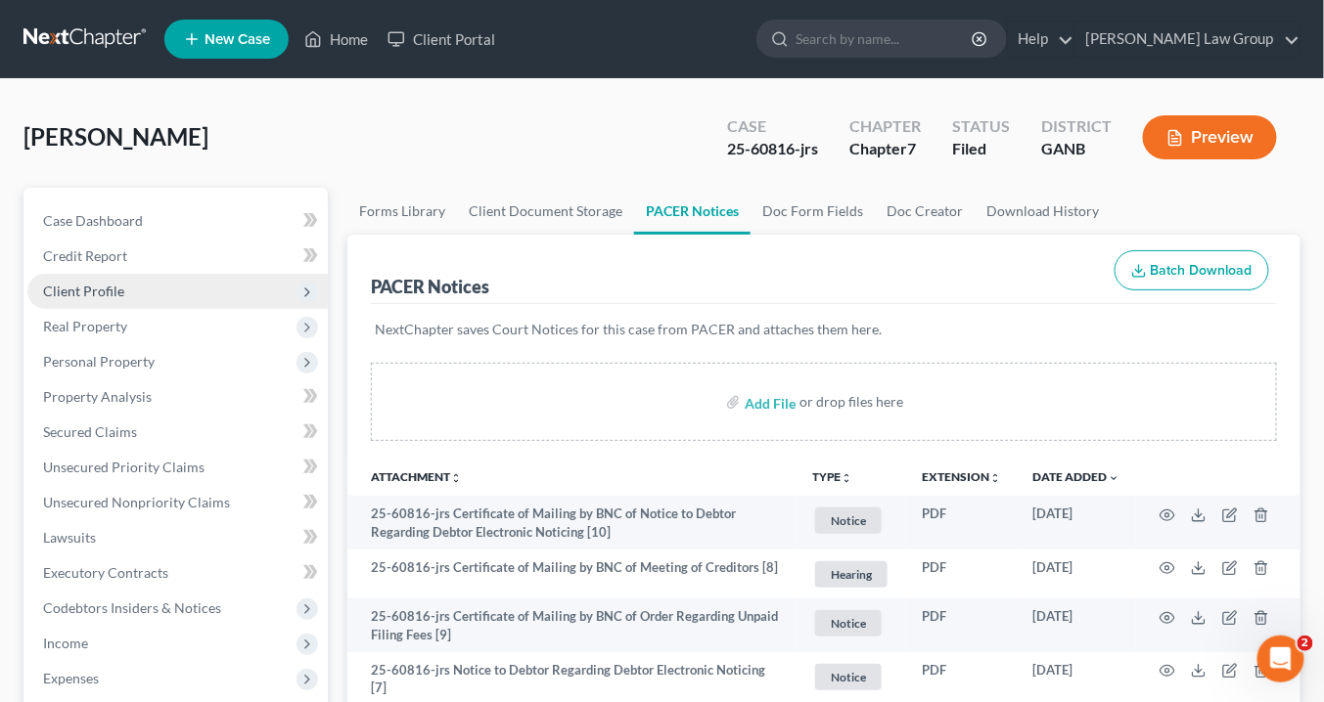
click at [99, 288] on span "Client Profile" at bounding box center [83, 291] width 81 height 17
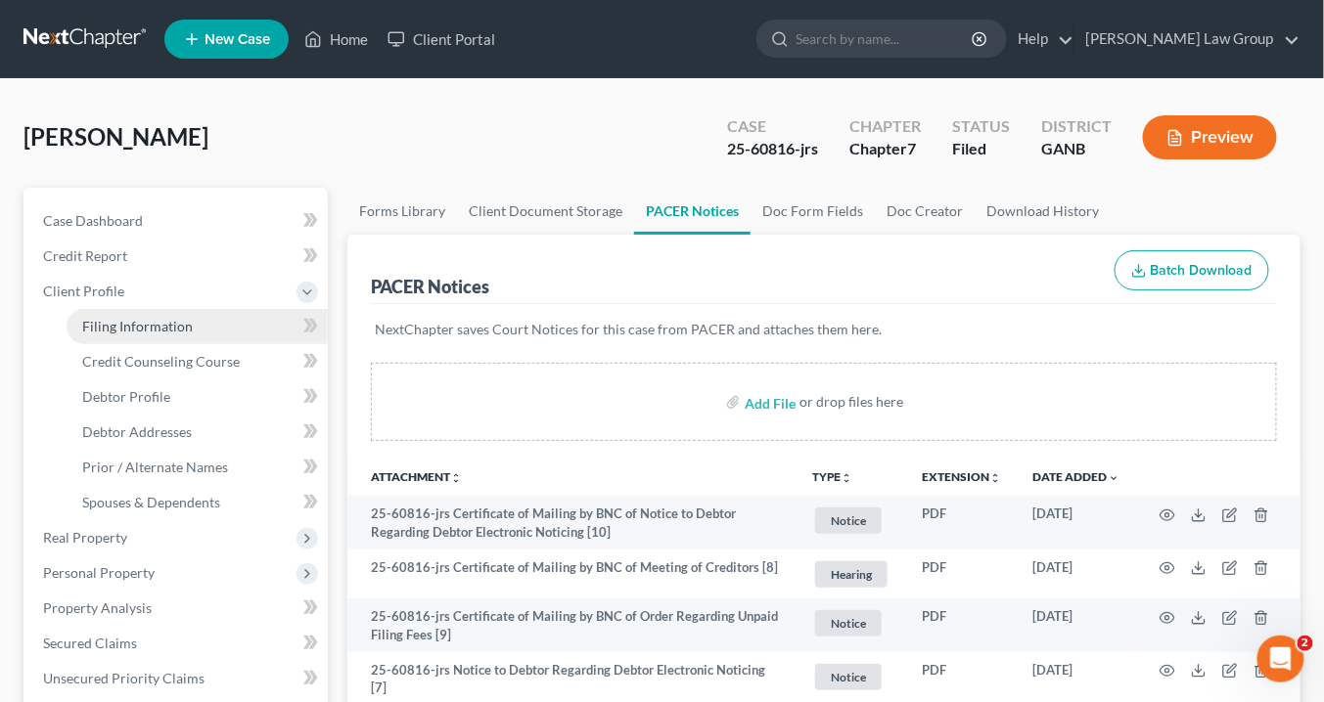
click at [130, 321] on span "Filing Information" at bounding box center [137, 326] width 111 height 17
select select "1"
select select "0"
select select "10"
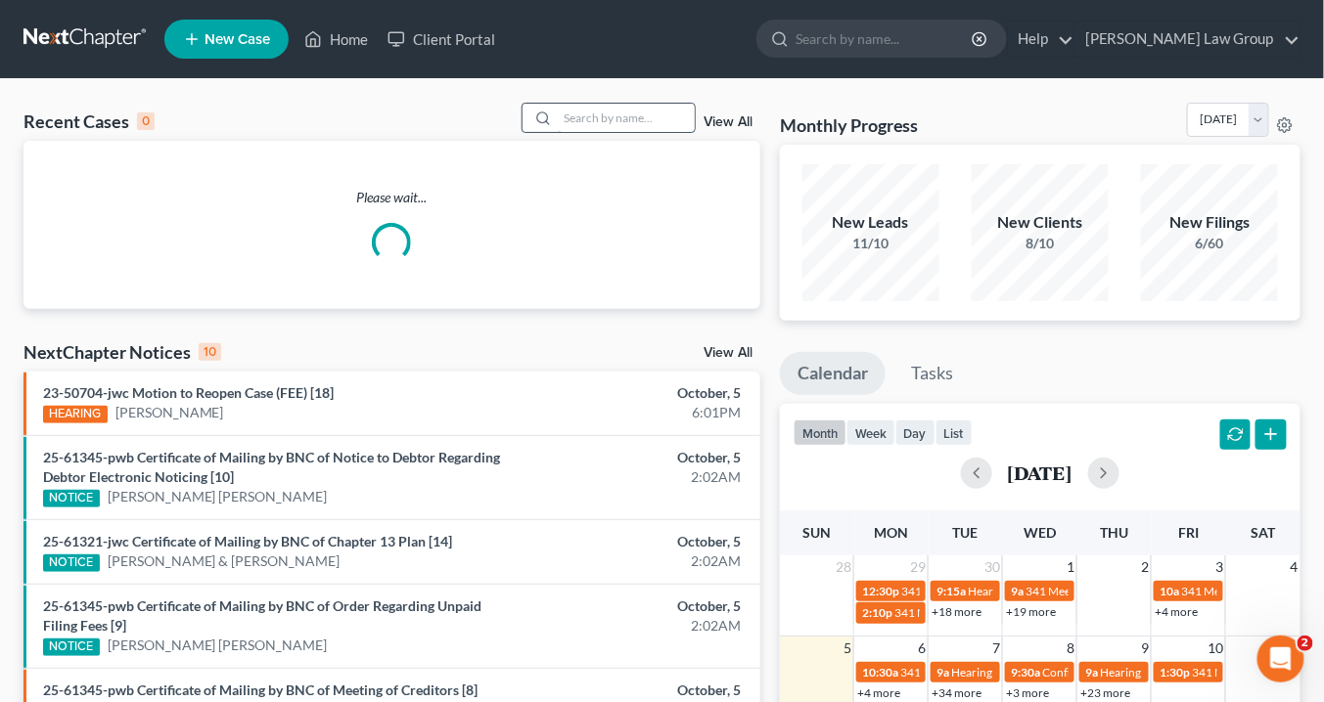
click at [582, 117] on input "search" at bounding box center [626, 118] width 137 height 28
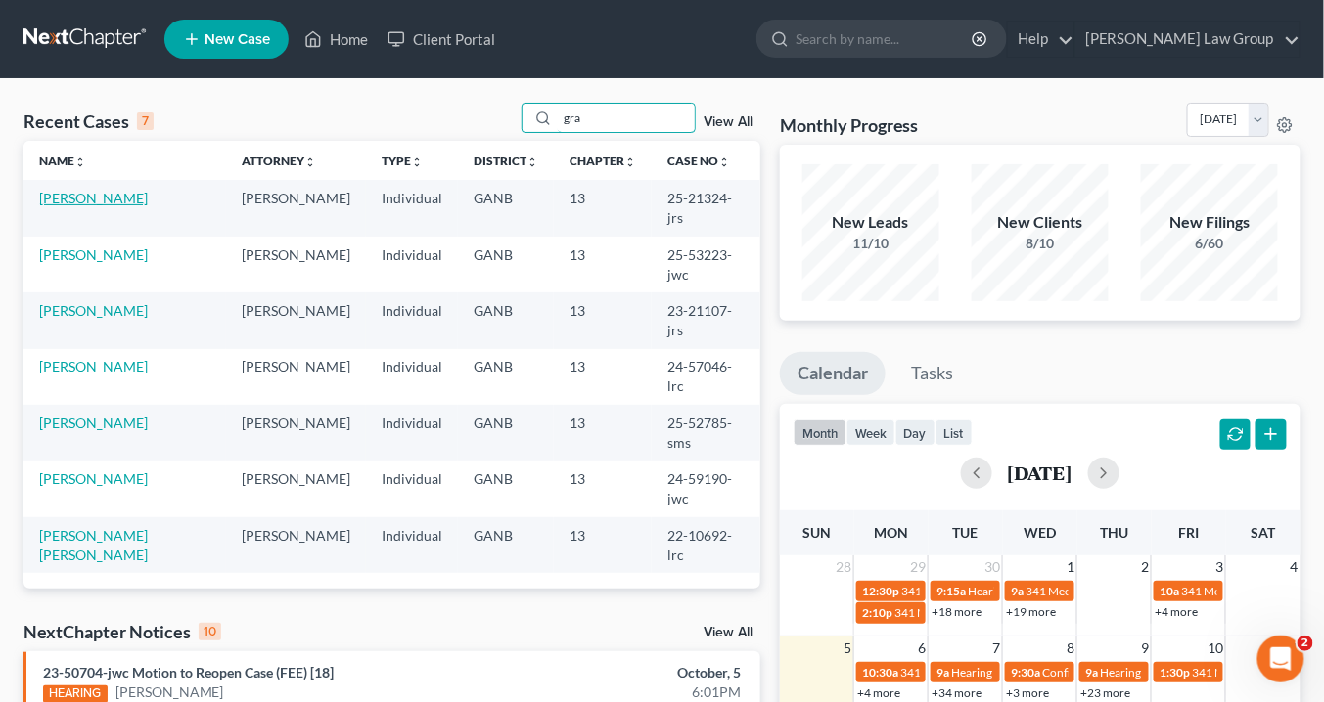
type input "gra"
click at [110, 202] on link "[PERSON_NAME]" at bounding box center [93, 198] width 109 height 17
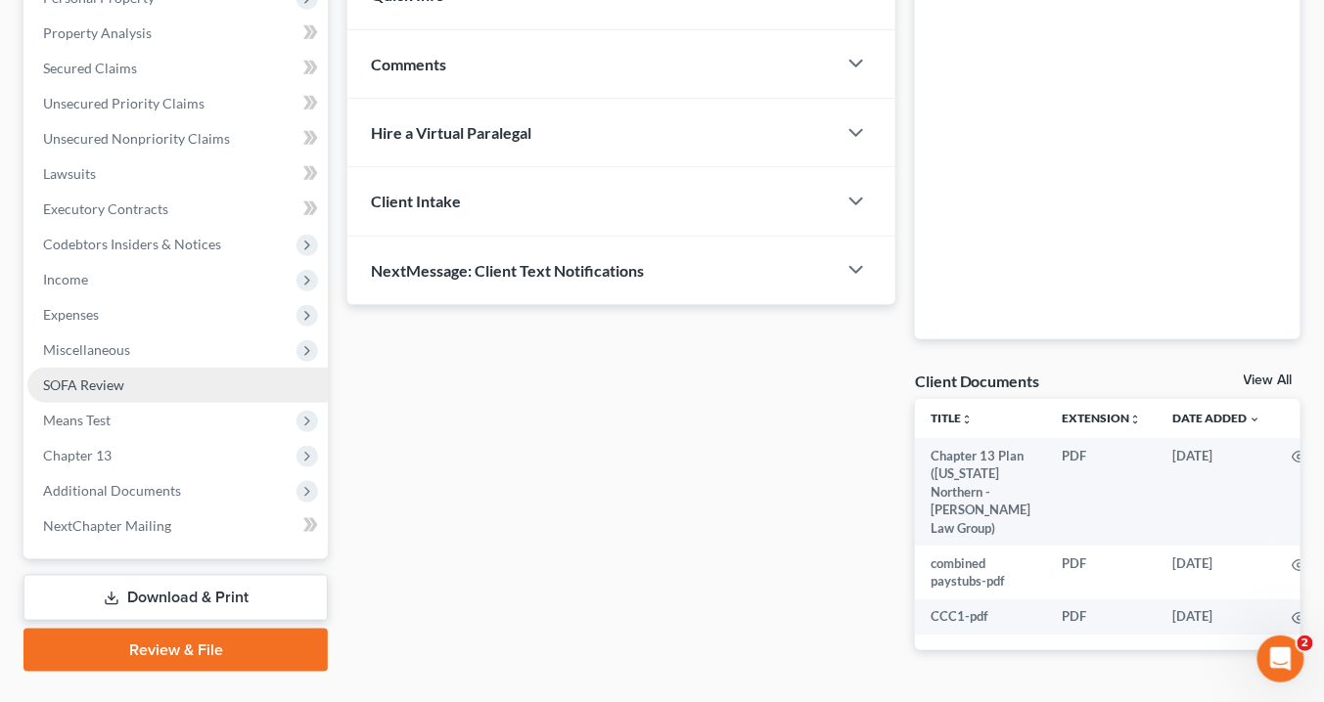
scroll to position [416, 0]
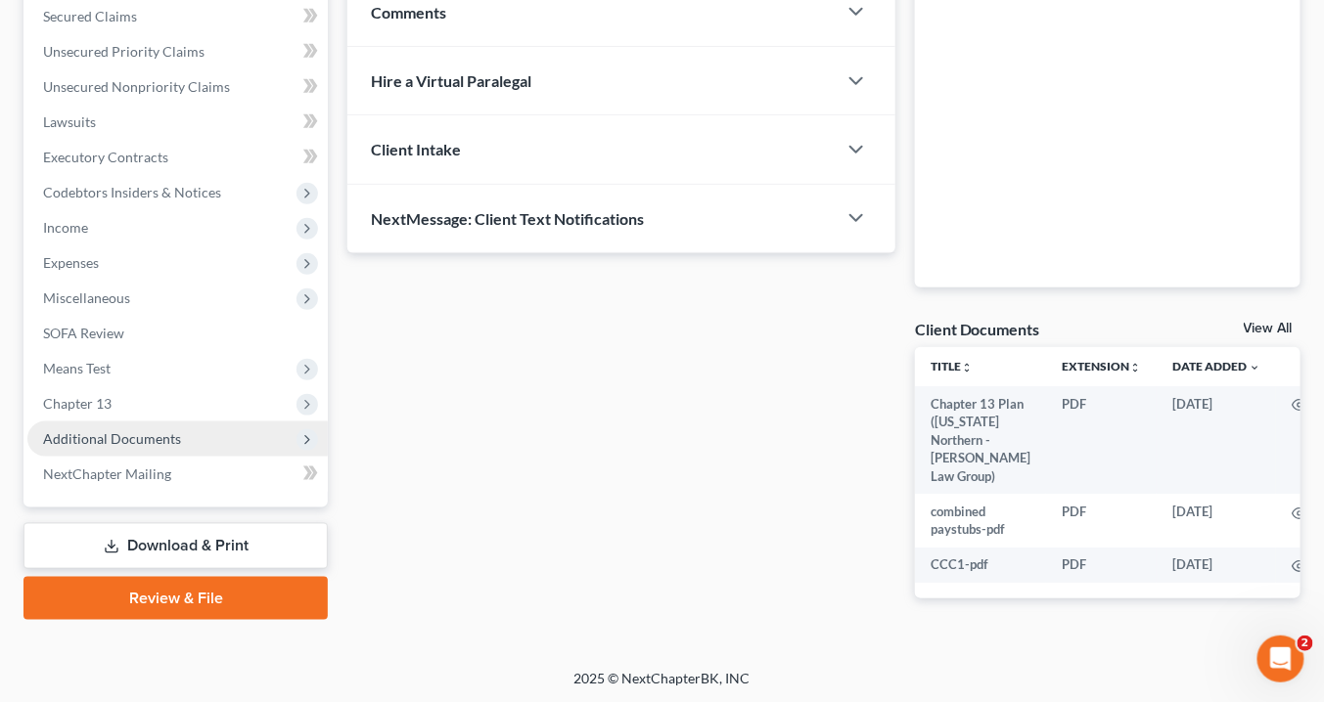
click at [162, 441] on span "Additional Documents" at bounding box center [112, 438] width 138 height 17
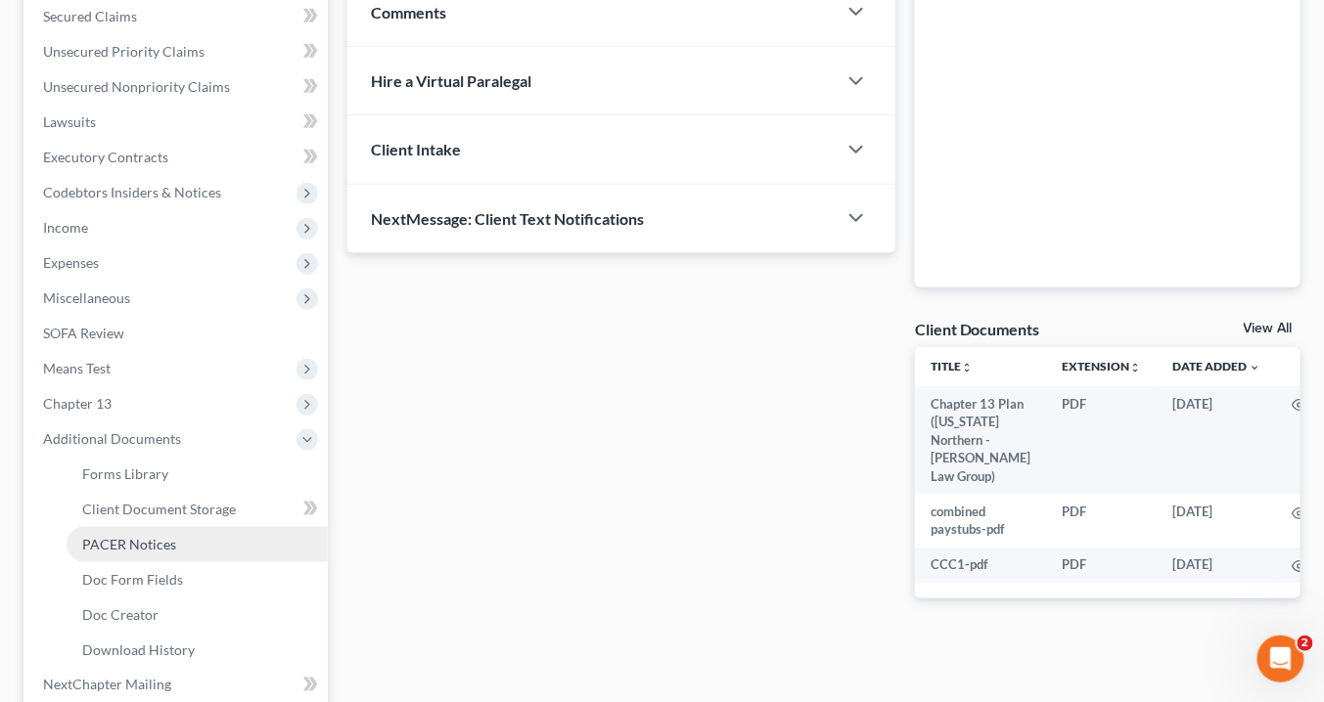
click at [178, 547] on link "PACER Notices" at bounding box center [197, 544] width 261 height 35
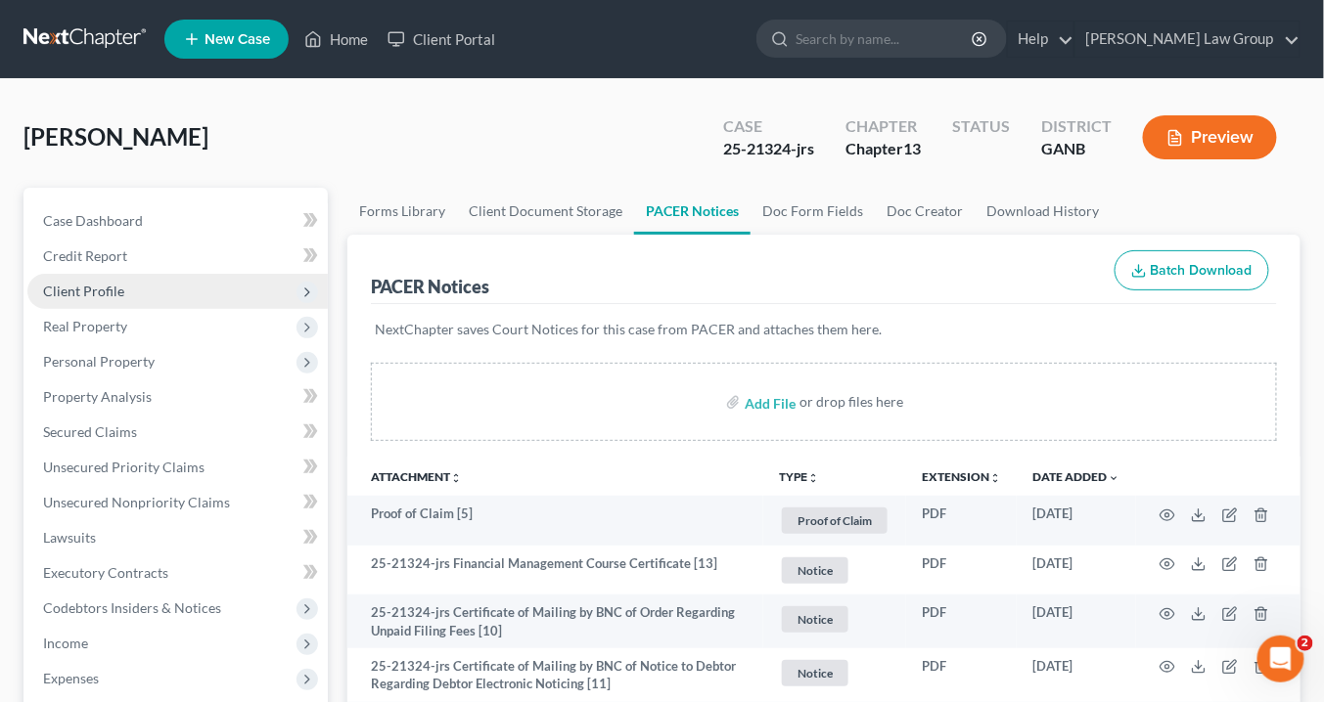
click at [110, 290] on span "Client Profile" at bounding box center [83, 291] width 81 height 17
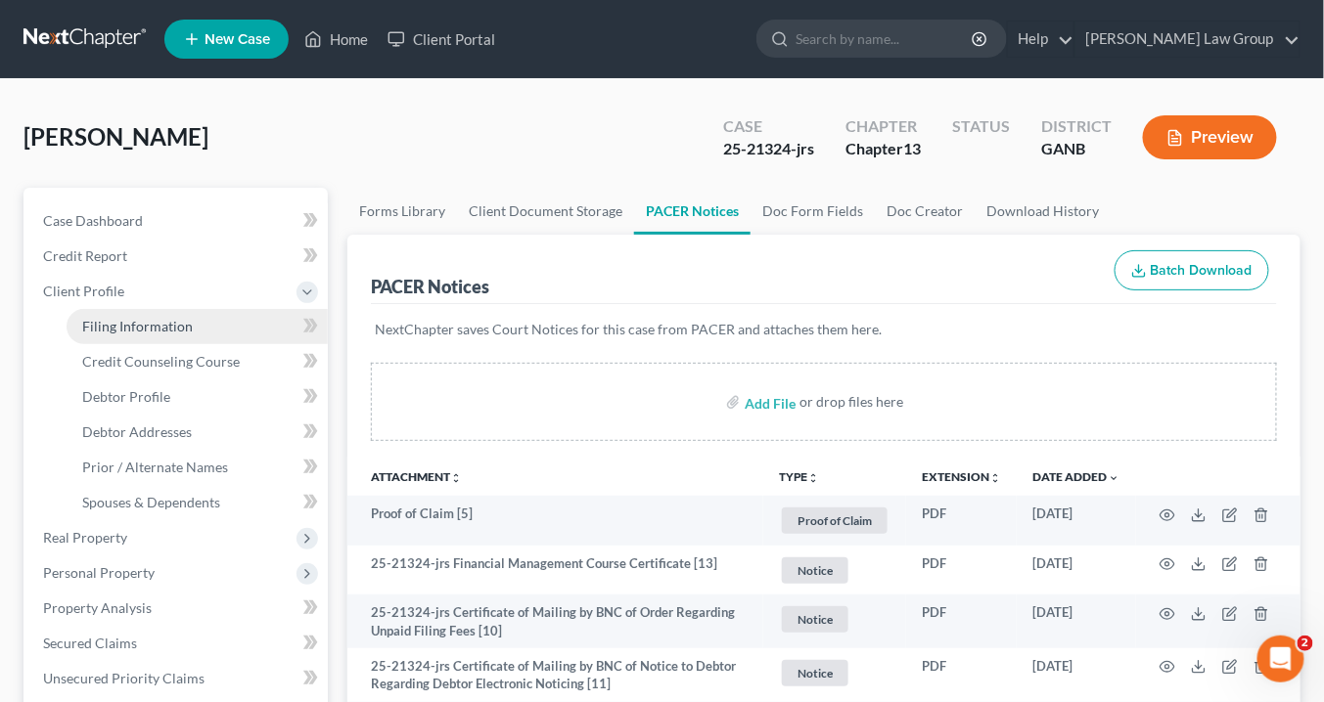
click at [161, 325] on span "Filing Information" at bounding box center [137, 326] width 111 height 17
select select "1"
select select "0"
select select "3"
select select "10"
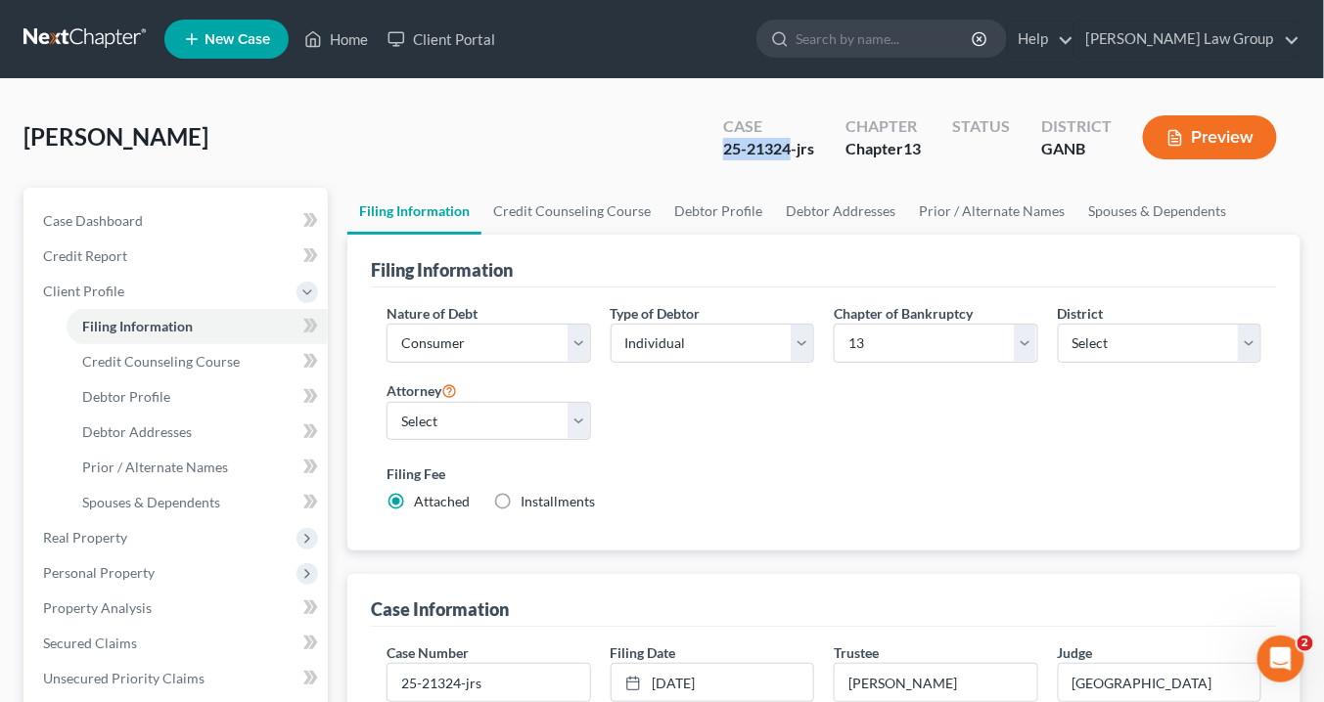
drag, startPoint x: 791, startPoint y: 145, endPoint x: 719, endPoint y: 152, distance: 72.7
click at [714, 152] on div "Case 25-21324-jrs" at bounding box center [768, 140] width 122 height 58
copy div "25-21324"
